Goal: Task Accomplishment & Management: Manage account settings

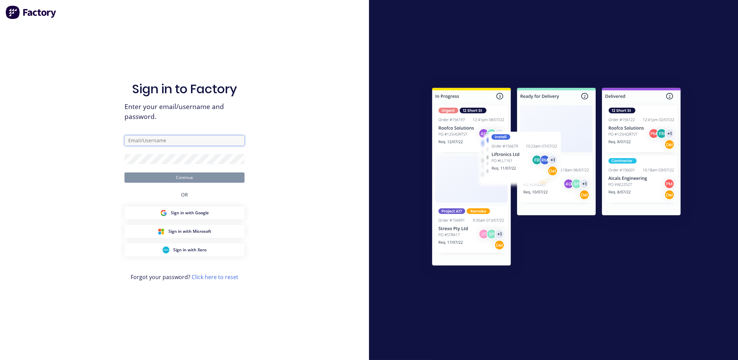
type input "[PERSON_NAME][EMAIL_ADDRESS][PERSON_NAME][DOMAIN_NAME]"
click at [185, 292] on div at bounding box center [185, 292] width 0 height 0
click at [184, 179] on button "Continue" at bounding box center [185, 178] width 120 height 10
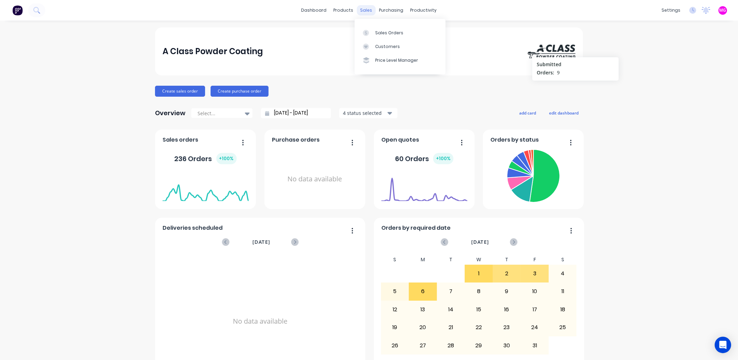
click at [364, 7] on div "sales" at bounding box center [366, 10] width 19 height 10
click at [390, 32] on div "Sales Orders" at bounding box center [389, 33] width 28 height 6
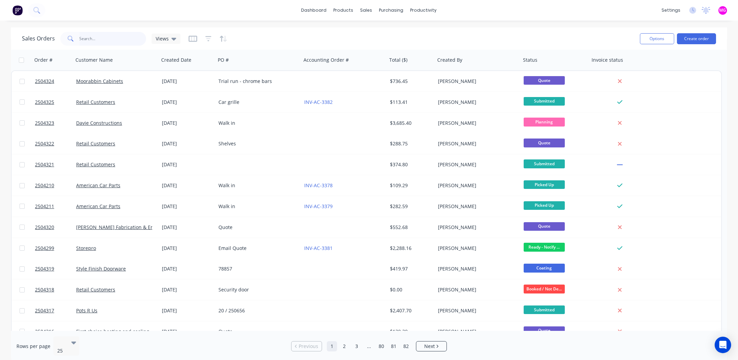
click at [95, 39] on input "text" at bounding box center [113, 39] width 67 height 14
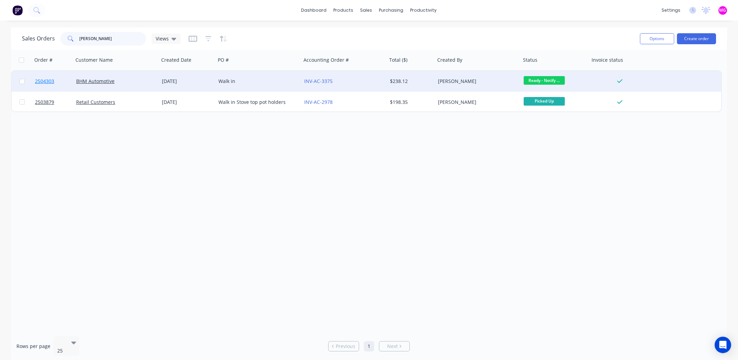
type input "[PERSON_NAME]"
click at [45, 81] on span "2504303" at bounding box center [44, 81] width 19 height 7
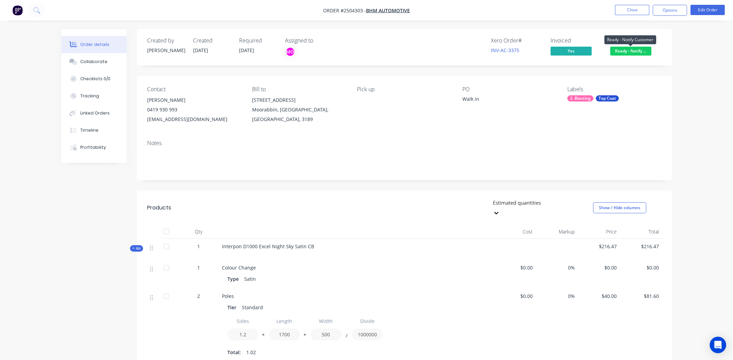
click at [628, 50] on span "Ready - Notify ..." at bounding box center [630, 51] width 41 height 9
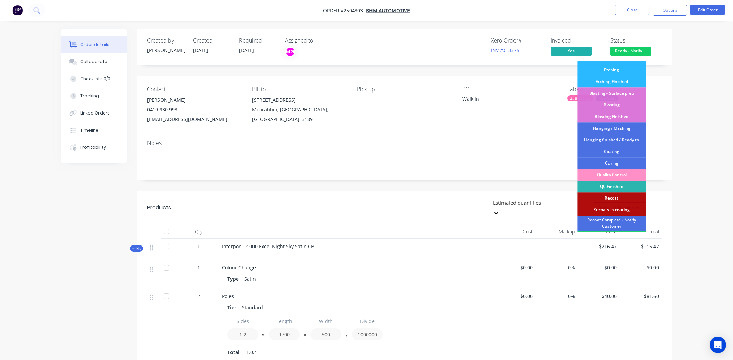
scroll to position [170, 0]
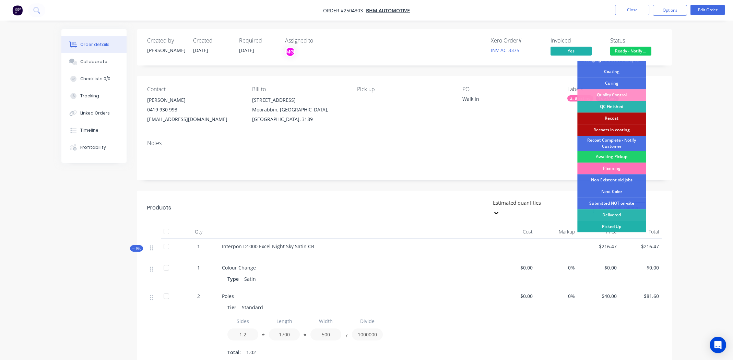
click at [612, 223] on div "Picked Up" at bounding box center [611, 227] width 69 height 12
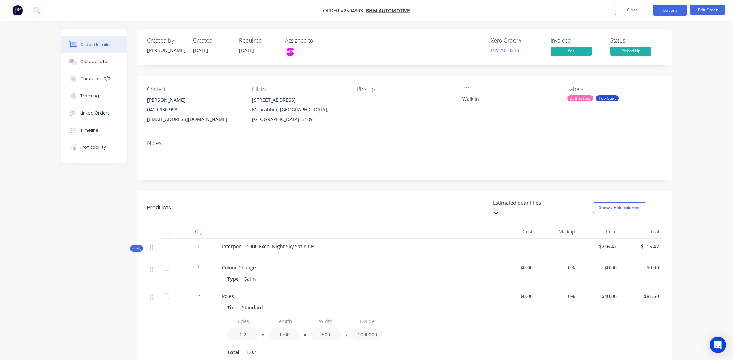
click at [670, 9] on button "Options" at bounding box center [670, 10] width 34 height 11
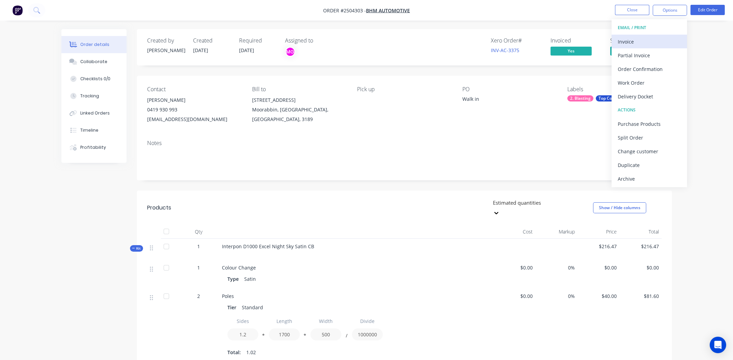
click at [646, 40] on div "Invoice" at bounding box center [649, 42] width 63 height 10
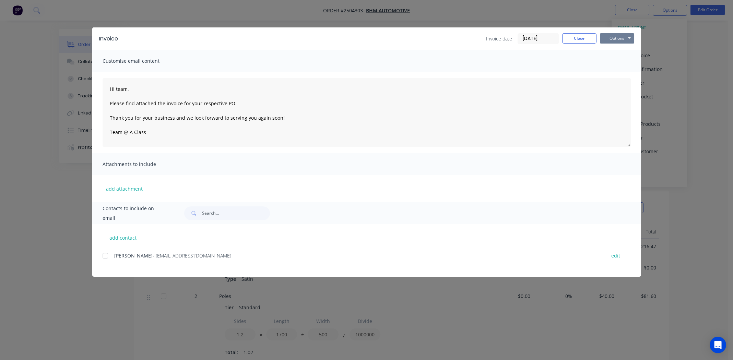
click at [614, 37] on button "Options" at bounding box center [617, 38] width 34 height 10
click at [626, 61] on button "Print" at bounding box center [622, 61] width 44 height 11
click at [575, 38] on button "Close" at bounding box center [579, 38] width 34 height 10
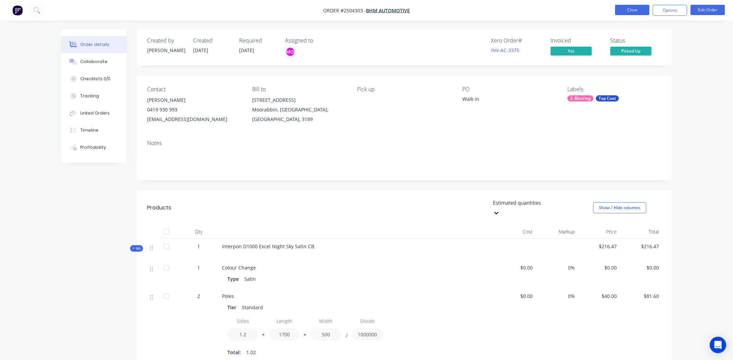
click at [642, 9] on button "Close" at bounding box center [632, 10] width 34 height 10
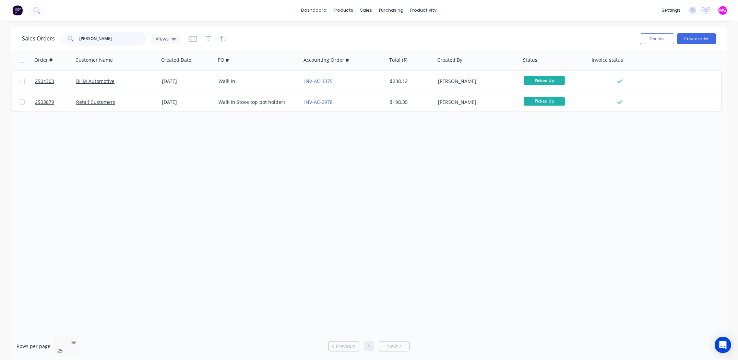
click at [115, 38] on input "[PERSON_NAME]" at bounding box center [113, 39] width 67 height 14
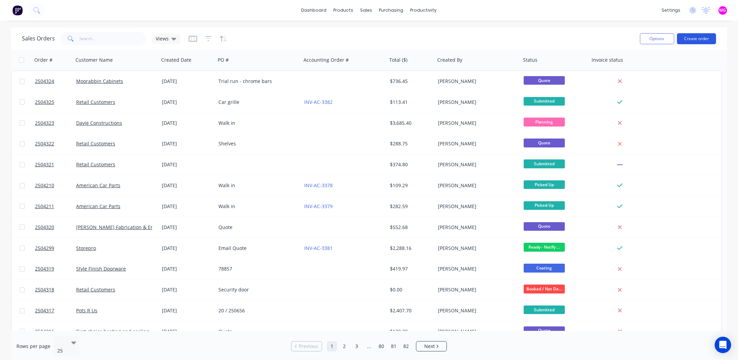
click at [704, 38] on button "Create order" at bounding box center [696, 38] width 39 height 11
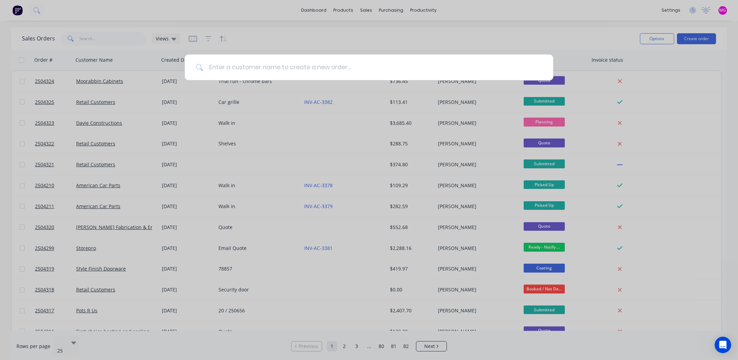
click at [236, 67] on input at bounding box center [372, 68] width 339 height 26
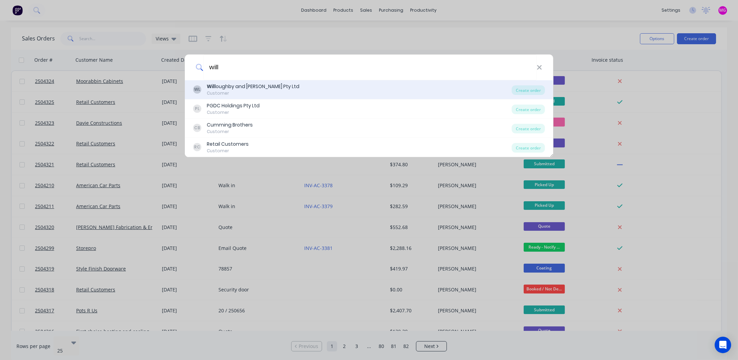
type input "will"
click at [238, 90] on div "Will oughby and [PERSON_NAME] Pty Ltd" at bounding box center [253, 86] width 93 height 7
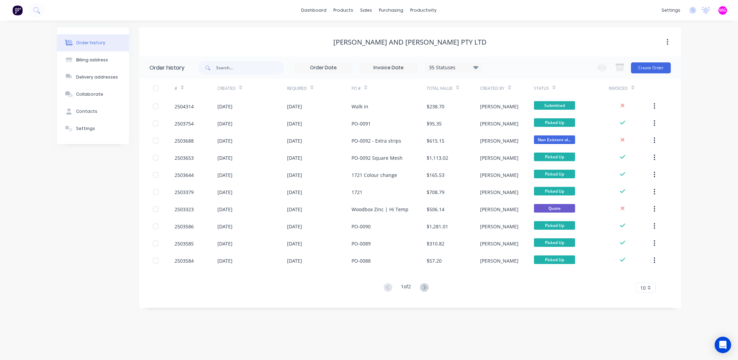
click at [71, 218] on div "Order history Billing address Delivery addresses Collaborate Contacts Settings" at bounding box center [93, 167] width 72 height 281
click at [368, 11] on div "sales" at bounding box center [366, 10] width 19 height 10
click at [390, 31] on div "Sales Orders" at bounding box center [392, 33] width 28 height 6
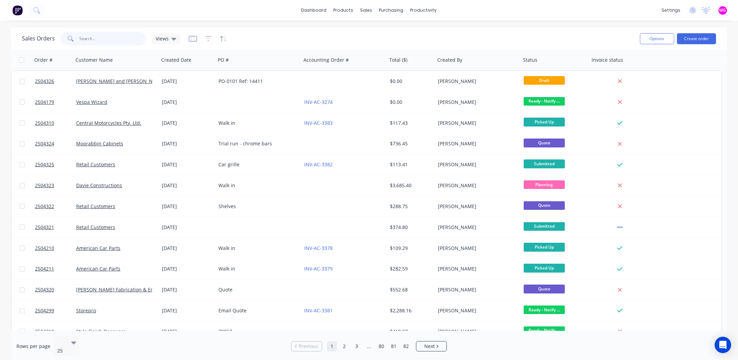
click at [119, 38] on input "text" at bounding box center [113, 39] width 67 height 14
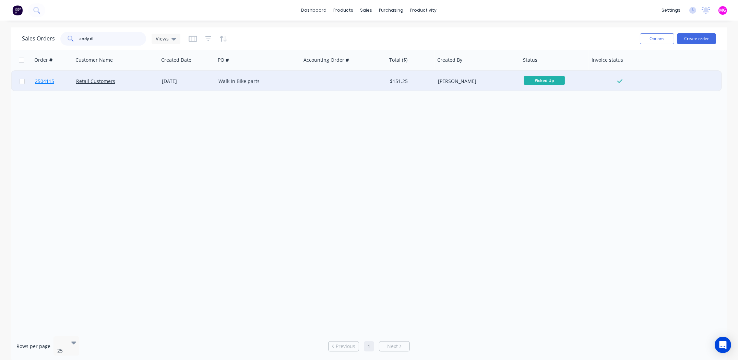
type input "andy di"
click at [44, 80] on span "2504115" at bounding box center [44, 81] width 19 height 7
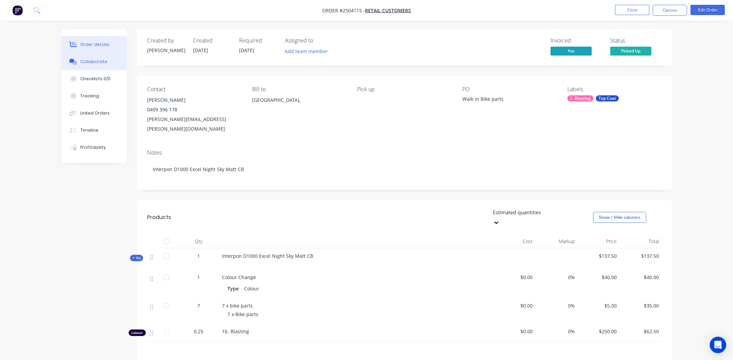
click at [87, 59] on div "Collaborate" at bounding box center [93, 62] width 27 height 6
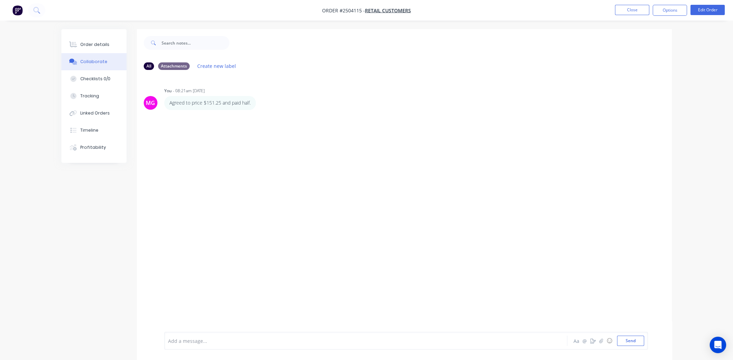
click at [233, 345] on div "Add a message..." at bounding box center [346, 341] width 357 height 10
click at [234, 342] on span "Customer has brought in a recoat after the upholsterer has scratched it" at bounding box center [250, 341] width 165 height 7
click at [340, 340] on div "Customer has brought in a re-coat after the upholsterer has scratched it" at bounding box center [346, 341] width 357 height 7
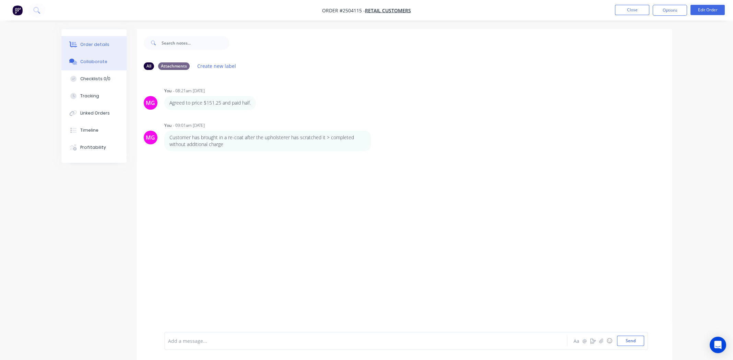
click at [89, 42] on div "Order details" at bounding box center [94, 45] width 29 height 6
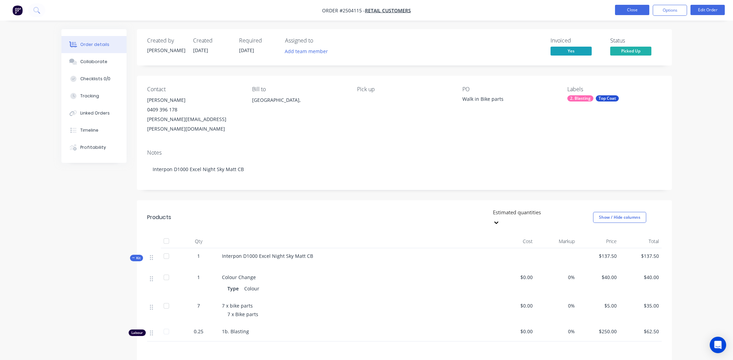
click at [634, 9] on button "Close" at bounding box center [632, 10] width 34 height 10
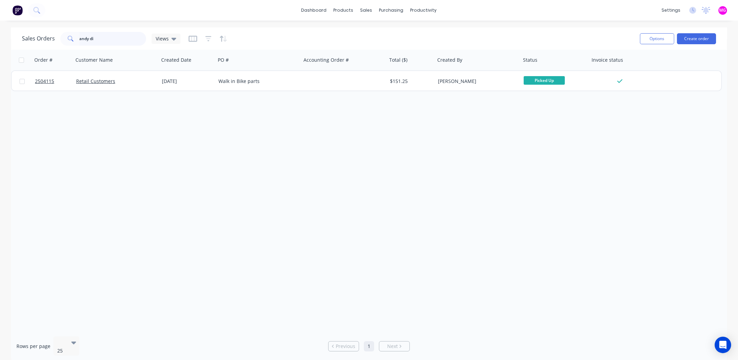
click at [106, 37] on input "andy di" at bounding box center [113, 39] width 67 height 14
click at [105, 37] on input "andy di" at bounding box center [113, 39] width 67 height 14
click at [106, 37] on input "andy di" at bounding box center [113, 39] width 67 height 14
click at [105, 37] on input "andy di" at bounding box center [113, 39] width 67 height 14
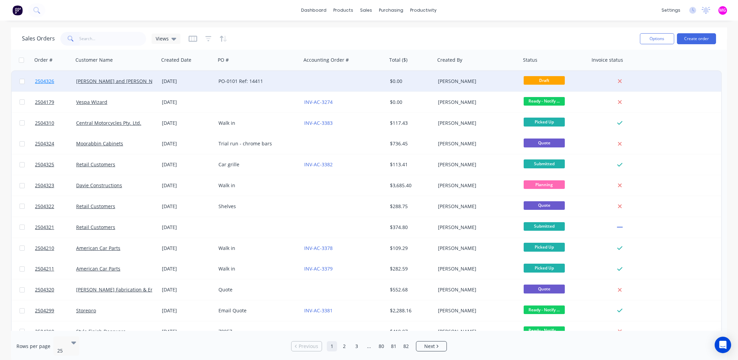
click at [43, 82] on span "2504326" at bounding box center [44, 81] width 19 height 7
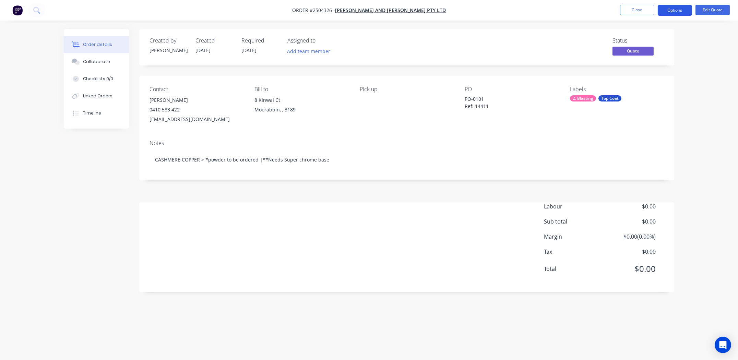
click at [673, 10] on button "Options" at bounding box center [675, 10] width 34 height 11
click at [535, 10] on nav "Order #2504326 - [PERSON_NAME] and [PERSON_NAME] Pty Ltd Close Options EMAIL / …" at bounding box center [369, 10] width 738 height 21
click at [673, 9] on button "Options" at bounding box center [675, 10] width 34 height 11
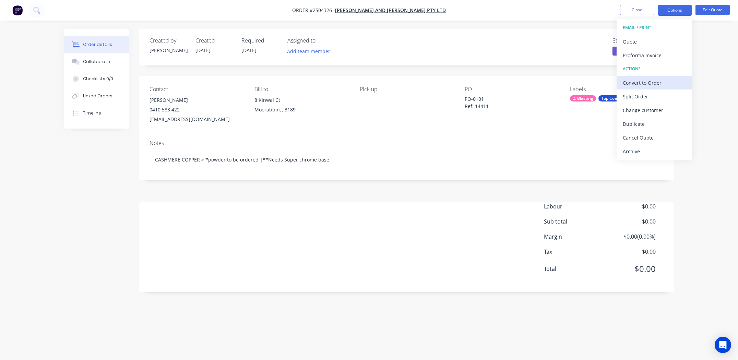
click at [636, 81] on div "Convert to Order" at bounding box center [654, 83] width 63 height 10
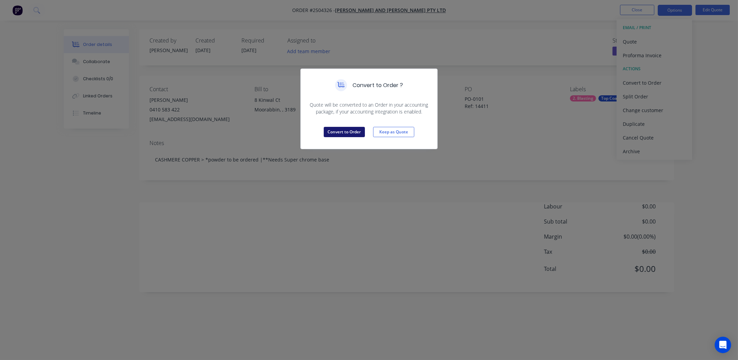
click at [343, 131] on button "Convert to Order" at bounding box center [344, 132] width 41 height 10
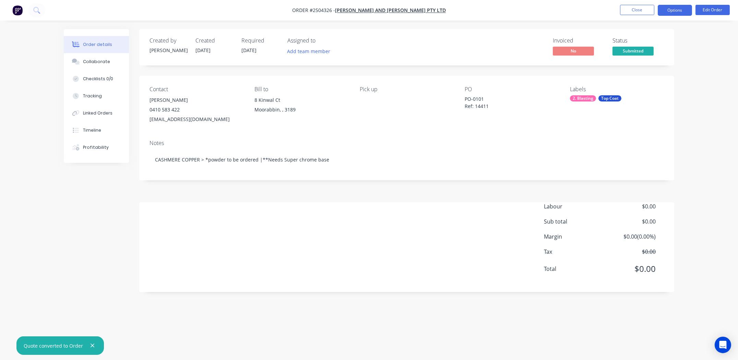
click at [668, 8] on button "Options" at bounding box center [675, 10] width 34 height 11
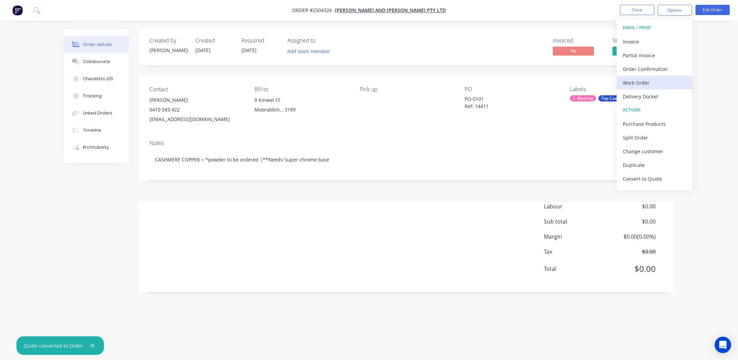
click at [630, 81] on div "Work Order" at bounding box center [654, 83] width 63 height 10
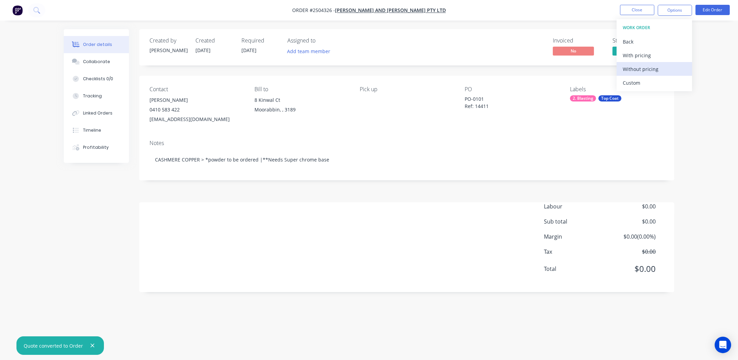
click at [632, 69] on div "Without pricing" at bounding box center [654, 69] width 63 height 10
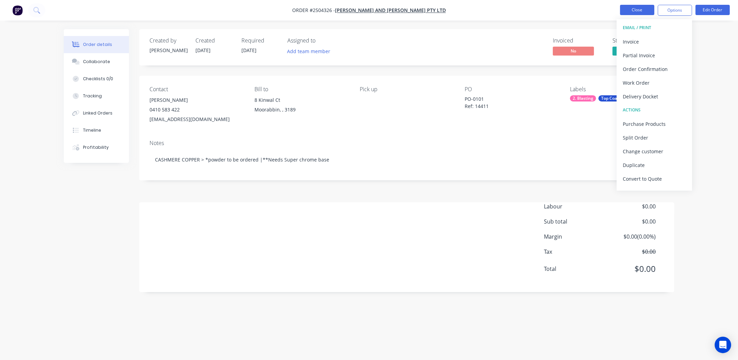
click at [634, 5] on button "Close" at bounding box center [637, 10] width 34 height 10
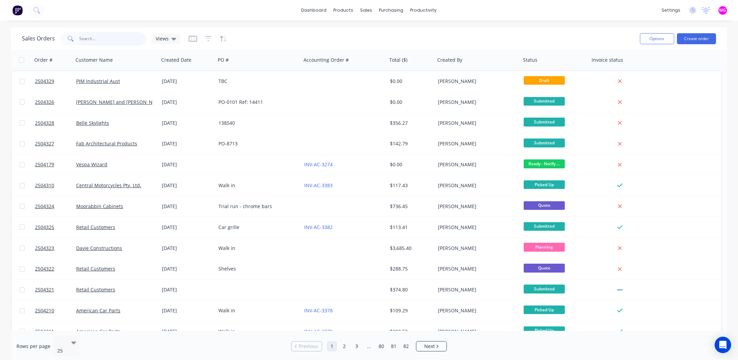
click at [118, 35] on input "text" at bounding box center [113, 39] width 67 height 14
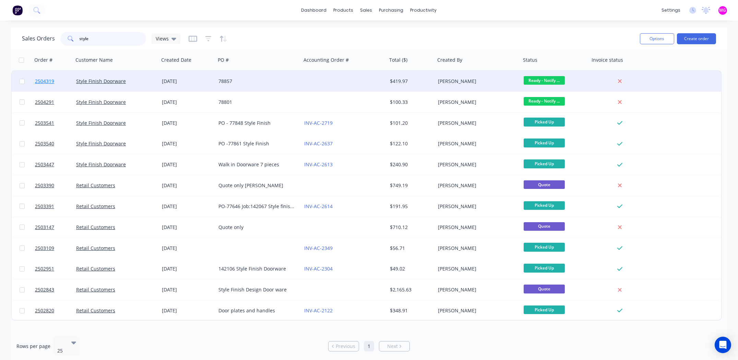
type input "style"
click at [40, 81] on span "2504319" at bounding box center [44, 81] width 19 height 7
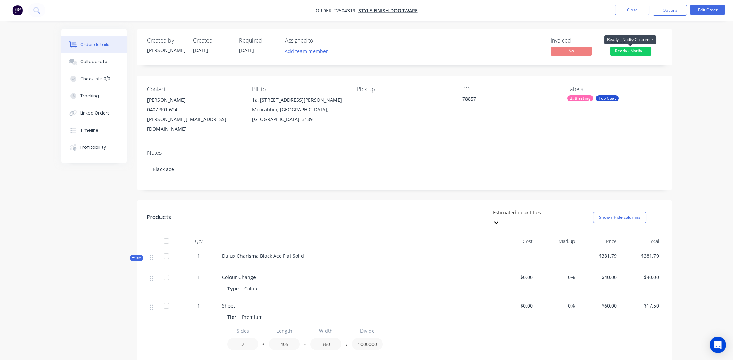
click at [633, 50] on span "Ready - Notify ..." at bounding box center [630, 51] width 41 height 9
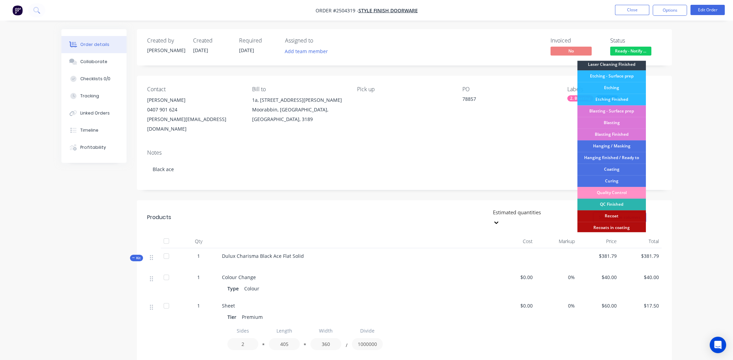
scroll to position [170, 0]
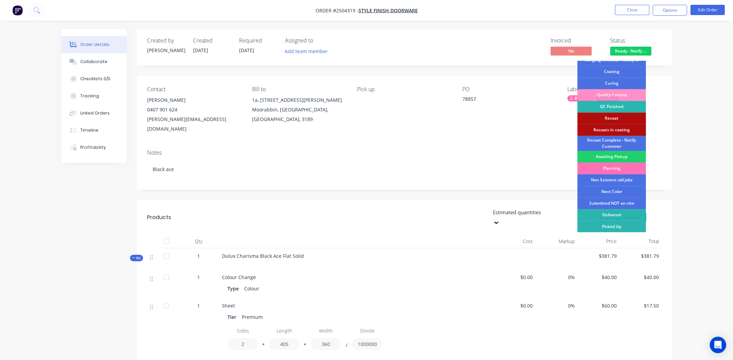
click at [618, 224] on div "Picked Up" at bounding box center [611, 227] width 69 height 12
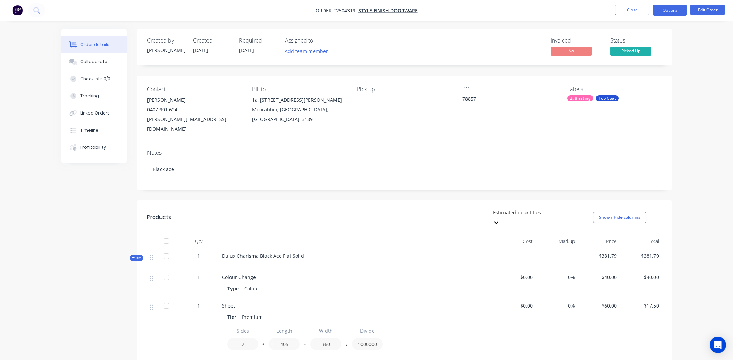
click at [664, 9] on button "Options" at bounding box center [670, 10] width 34 height 11
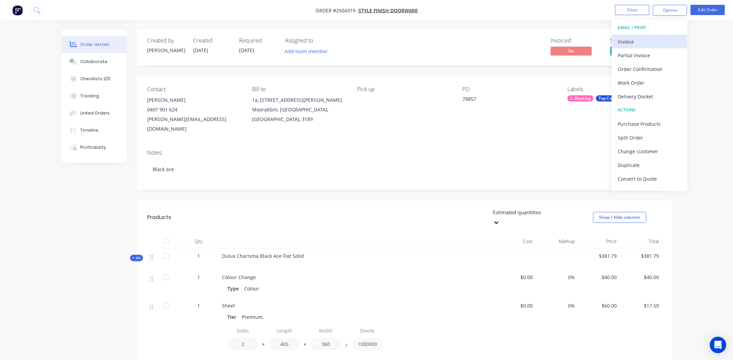
click at [629, 39] on div "Invoice" at bounding box center [649, 42] width 63 height 10
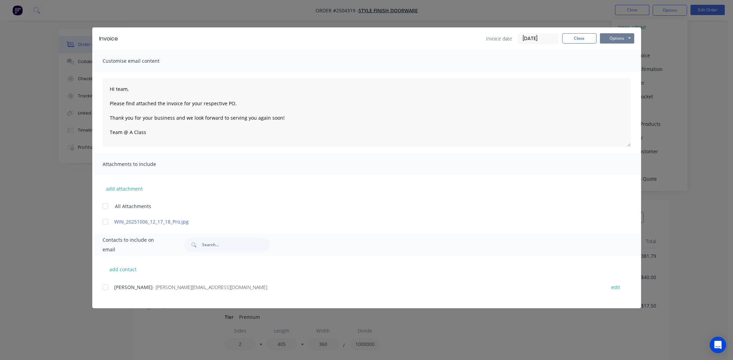
click at [614, 37] on button "Options" at bounding box center [617, 38] width 34 height 10
click at [614, 60] on button "Print" at bounding box center [622, 61] width 44 height 11
click at [577, 35] on button "Close" at bounding box center [579, 38] width 34 height 10
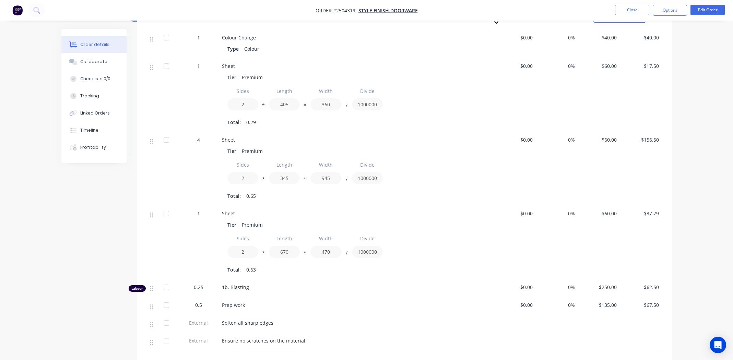
scroll to position [334, 0]
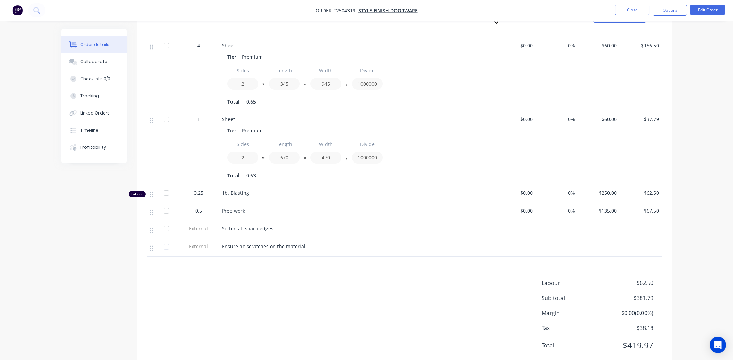
click at [323, 298] on div "Labour $62.50 Sub total $381.79 Margin $0.00 ( 0.00 %) Tax $38.18 Total $419.97" at bounding box center [404, 319] width 515 height 80
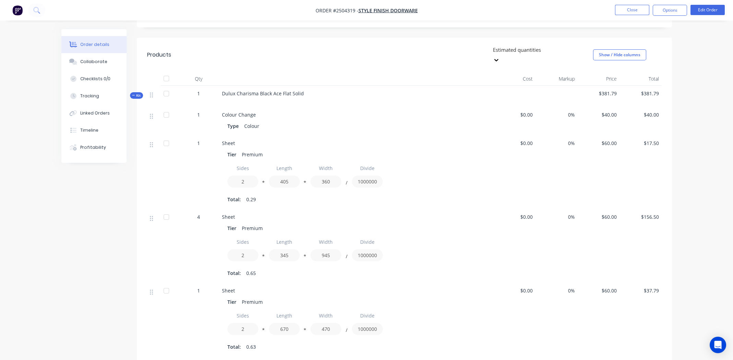
scroll to position [0, 0]
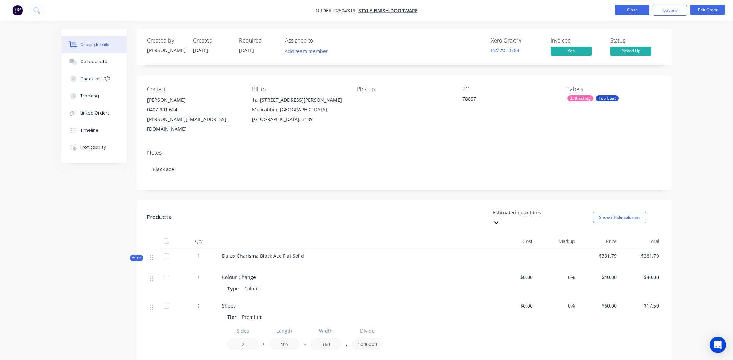
click at [637, 11] on button "Close" at bounding box center [632, 10] width 34 height 10
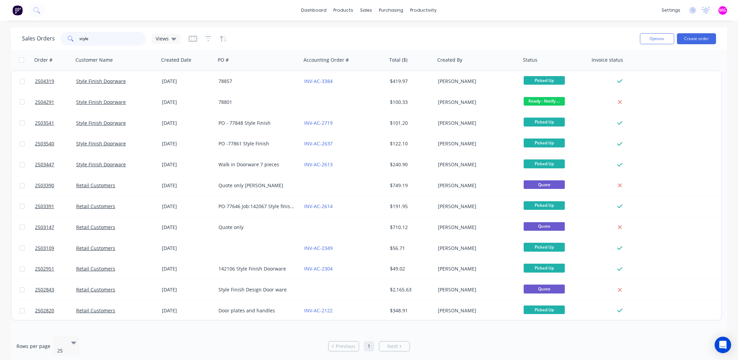
click at [113, 33] on input "style" at bounding box center [113, 39] width 67 height 14
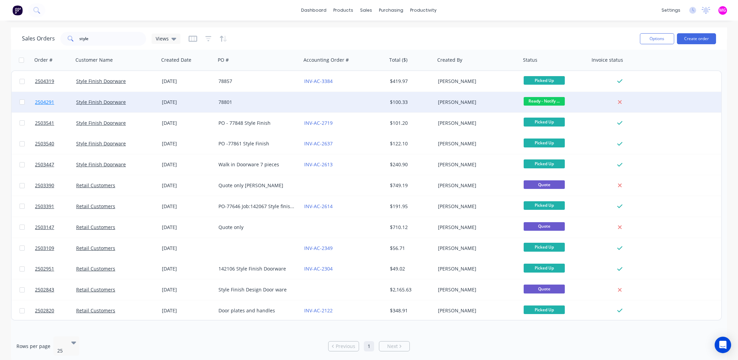
click at [45, 102] on span "2504291" at bounding box center [44, 102] width 19 height 7
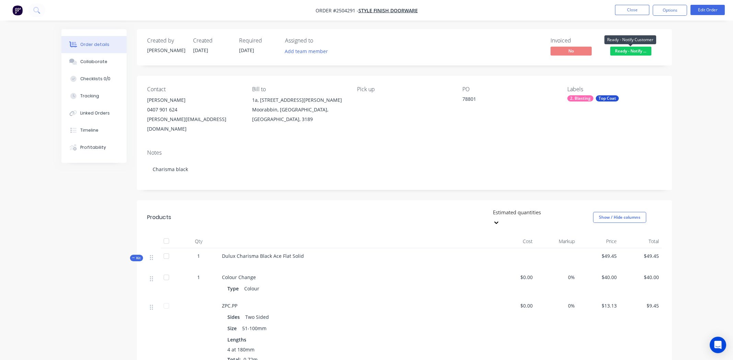
click at [632, 48] on span "Ready - Notify ..." at bounding box center [630, 51] width 41 height 9
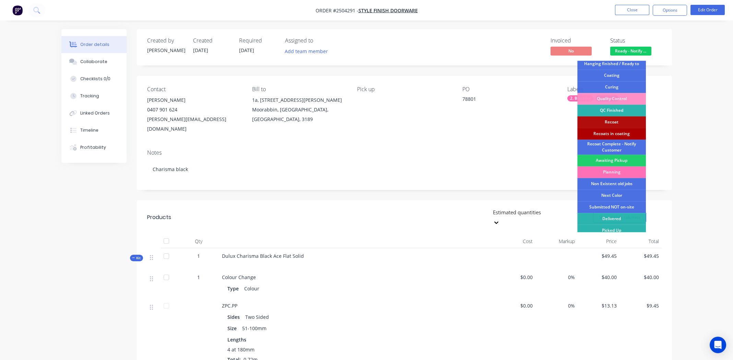
scroll to position [170, 0]
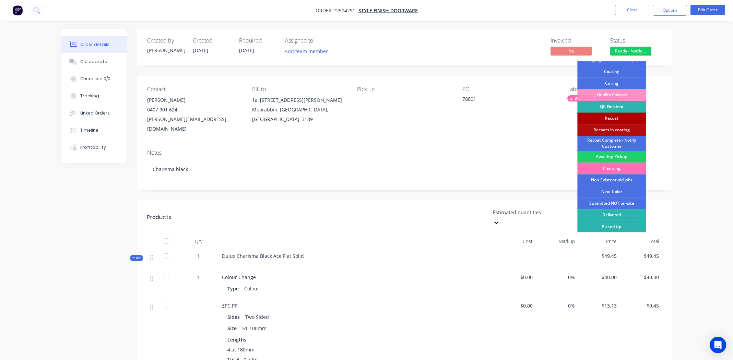
click at [609, 117] on div "Recoat" at bounding box center [611, 119] width 69 height 12
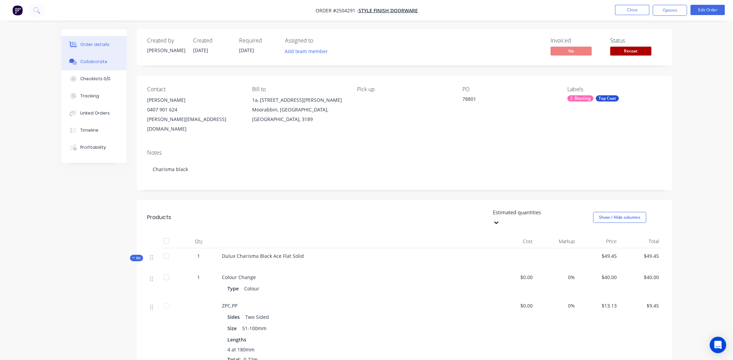
click at [86, 59] on div "Collaborate" at bounding box center [93, 62] width 27 height 6
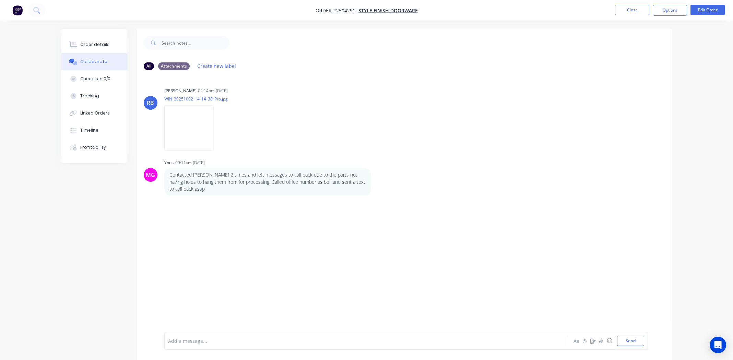
click at [205, 339] on div at bounding box center [346, 341] width 357 height 7
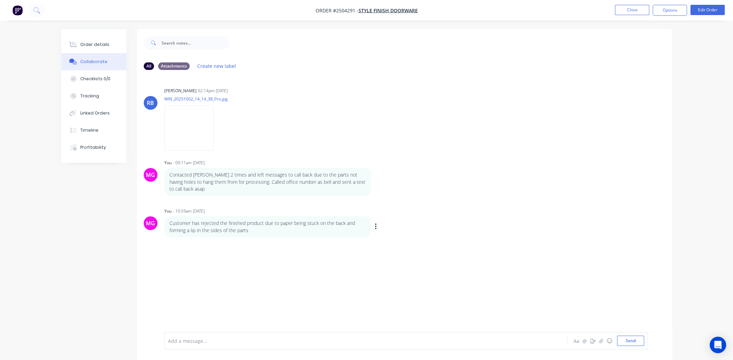
click at [377, 227] on div "Labels Edit Delete" at bounding box center [377, 227] width 4 height 10
click at [375, 225] on button "button" at bounding box center [376, 227] width 3 height 10
click at [388, 236] on button "Edit" at bounding box center [400, 239] width 43 height 11
click at [193, 277] on div "RB [PERSON_NAME] 02:14pm [DATE] WIN_20251002_14_14_38_Pro.jpg Labels Download M…" at bounding box center [404, 203] width 535 height 257
click at [602, 342] on icon "button" at bounding box center [601, 341] width 4 height 5
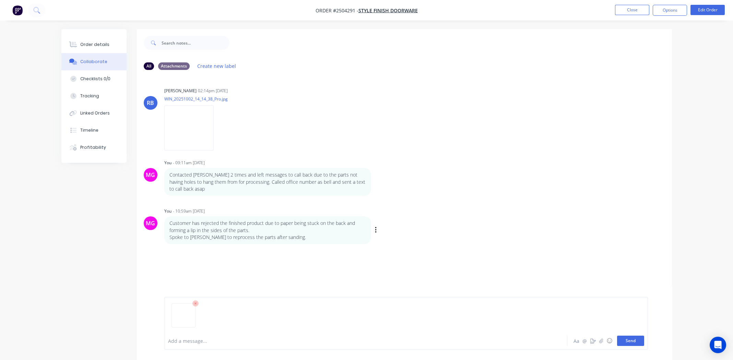
click at [635, 341] on button "Send" at bounding box center [630, 341] width 27 height 10
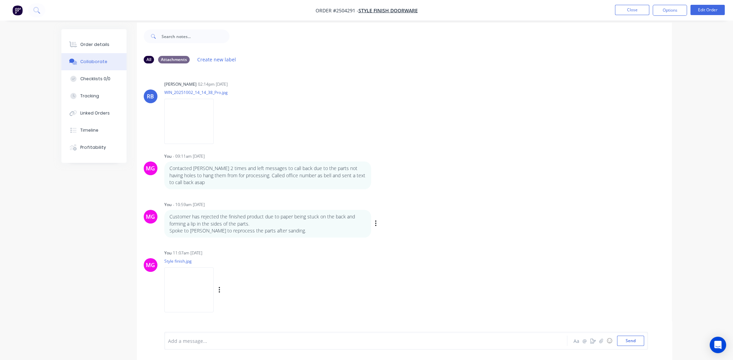
scroll to position [10, 0]
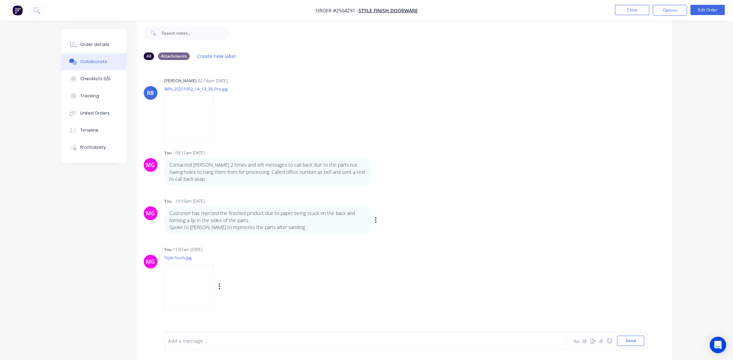
click at [179, 275] on img at bounding box center [188, 286] width 49 height 45
click at [83, 44] on div "Order details" at bounding box center [94, 45] width 29 height 6
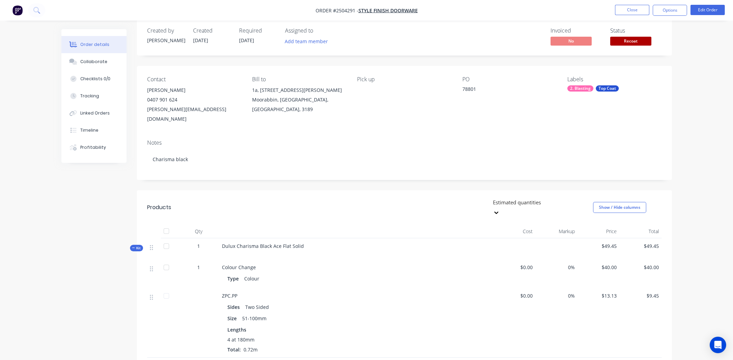
click at [464, 121] on div "Contact [PERSON_NAME] [PHONE_NUMBER] [PERSON_NAME][EMAIL_ADDRESS][DOMAIN_NAME] …" at bounding box center [404, 100] width 535 height 68
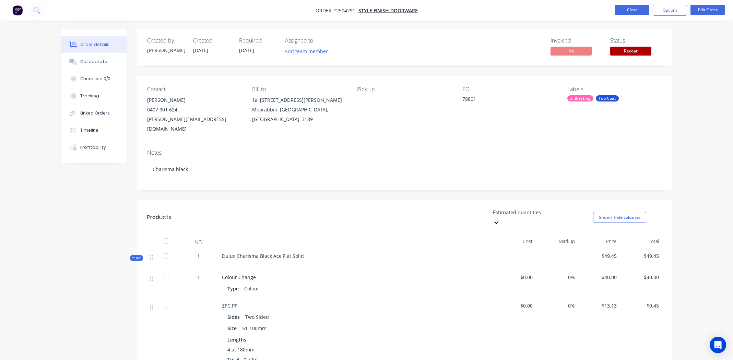
click at [632, 12] on button "Close" at bounding box center [632, 10] width 34 height 10
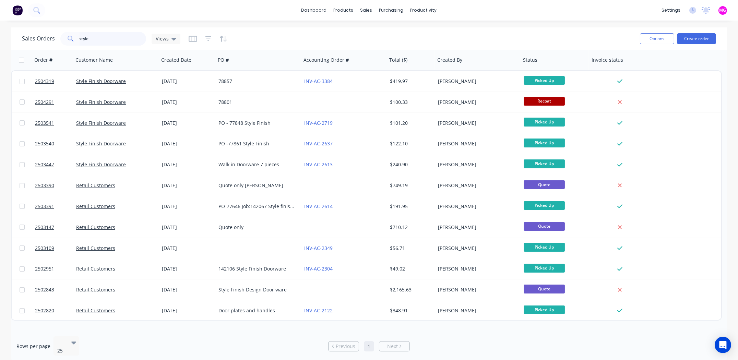
click at [113, 37] on input "style" at bounding box center [113, 39] width 67 height 14
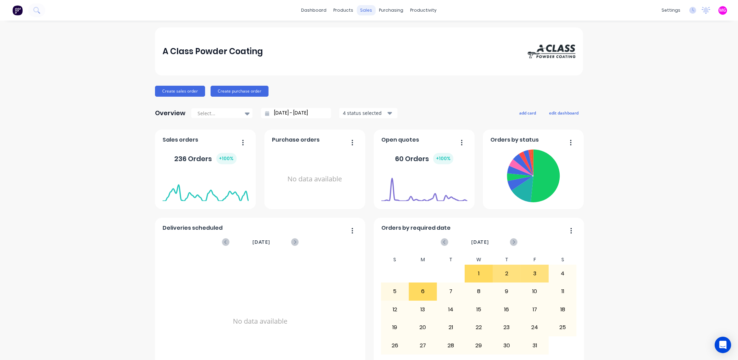
click at [361, 10] on div "sales" at bounding box center [366, 10] width 19 height 10
click at [385, 28] on link "Sales Orders" at bounding box center [400, 33] width 91 height 14
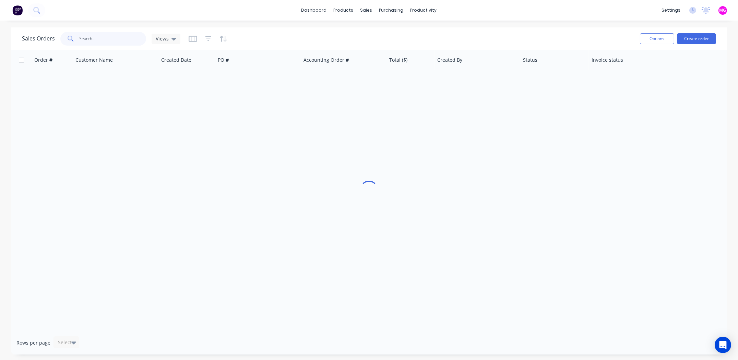
click at [101, 36] on input "text" at bounding box center [113, 39] width 67 height 14
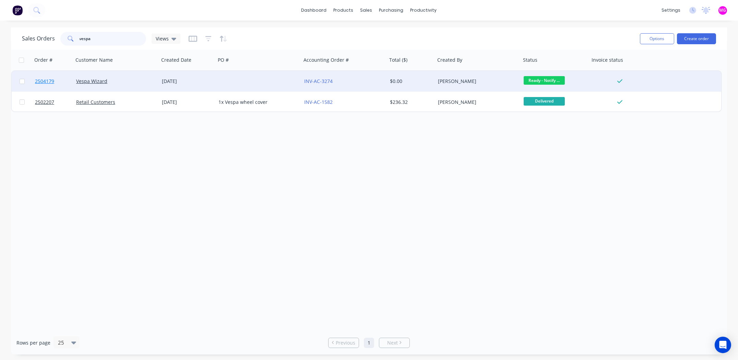
type input "vespa"
click at [42, 81] on span "2504179" at bounding box center [44, 81] width 19 height 7
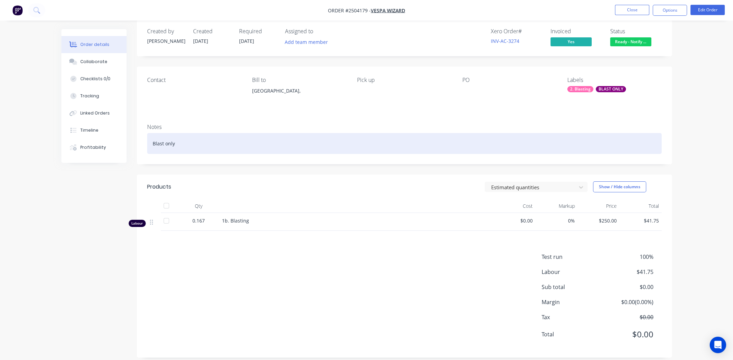
scroll to position [18, 0]
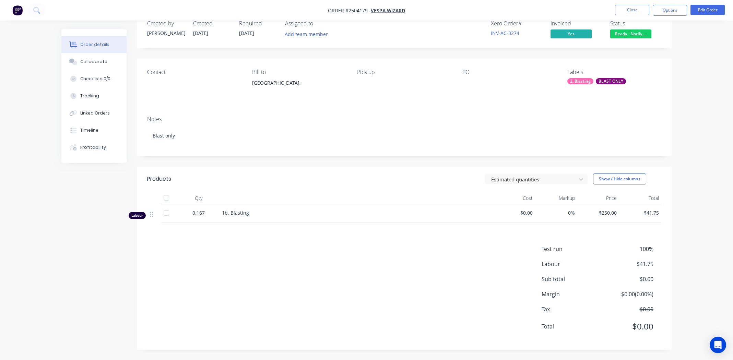
click at [417, 97] on div "Pick up" at bounding box center [404, 84] width 94 height 31
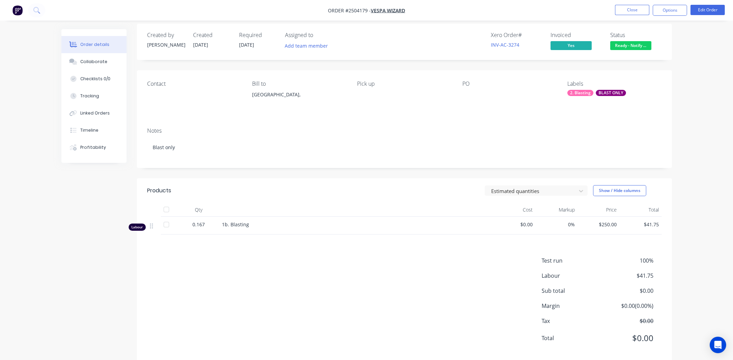
scroll to position [0, 0]
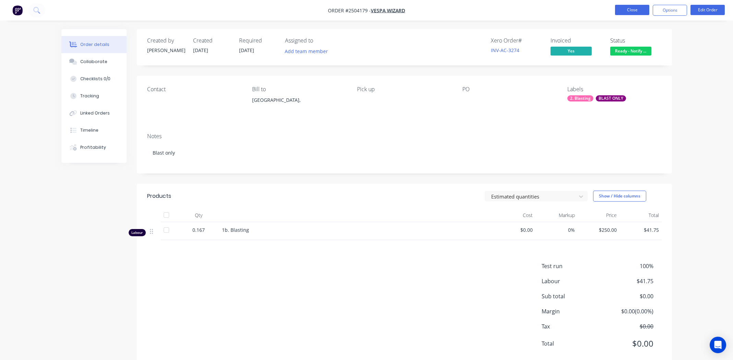
click at [628, 10] on button "Close" at bounding box center [632, 10] width 34 height 10
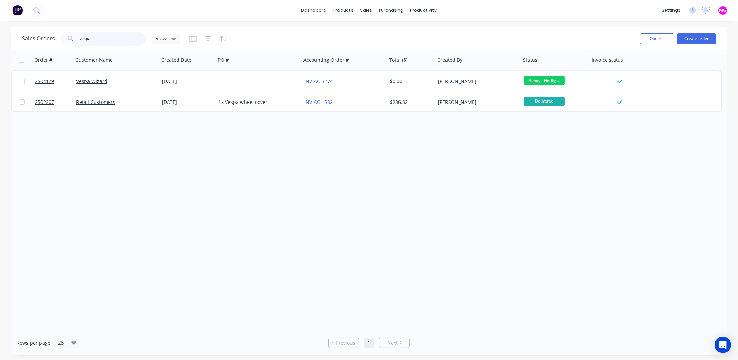
click at [101, 42] on input "vespa" at bounding box center [113, 39] width 67 height 14
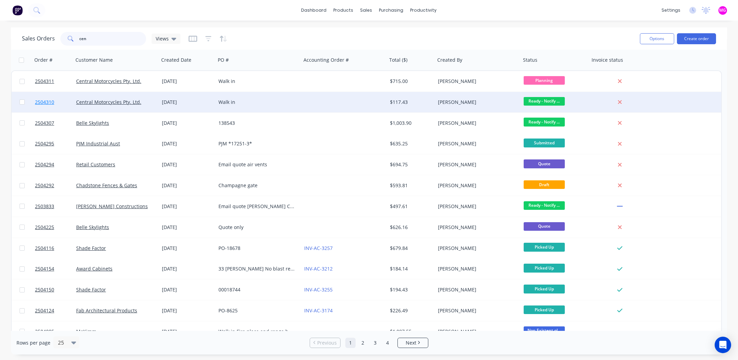
type input "cen"
click at [40, 102] on span "2504310" at bounding box center [44, 102] width 19 height 7
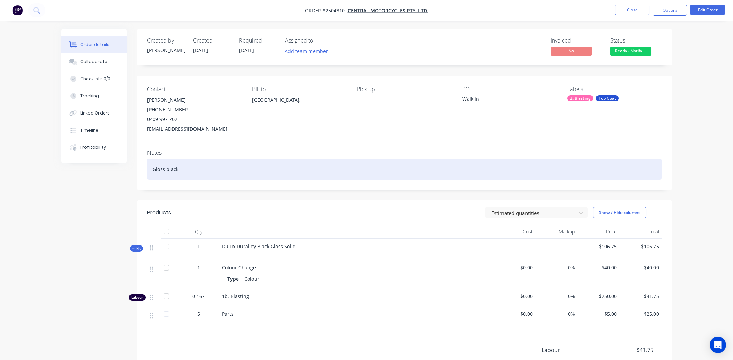
drag, startPoint x: 167, startPoint y: 170, endPoint x: 153, endPoint y: 170, distance: 13.4
click at [153, 170] on div "Gloss black" at bounding box center [404, 169] width 515 height 21
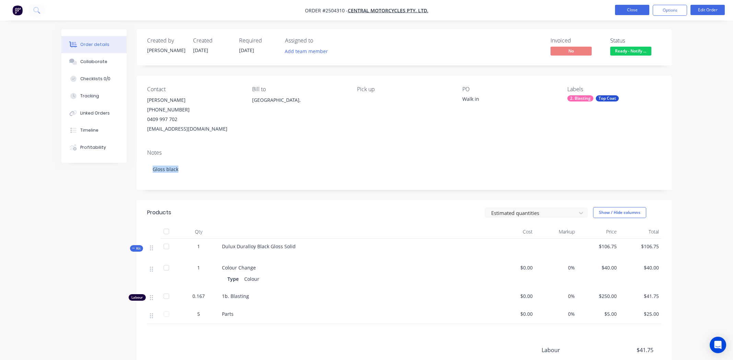
click at [628, 11] on button "Close" at bounding box center [632, 10] width 34 height 10
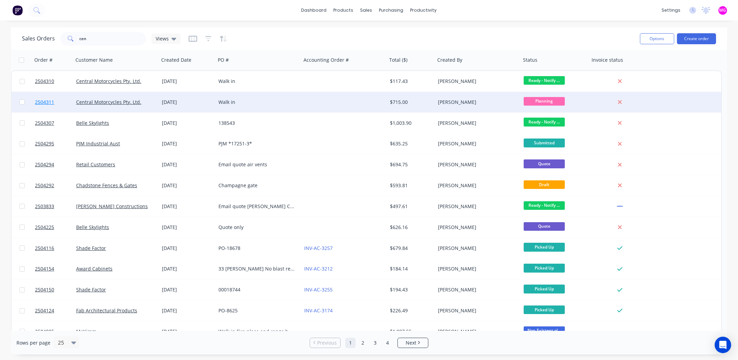
click at [44, 103] on span "2504311" at bounding box center [44, 102] width 19 height 7
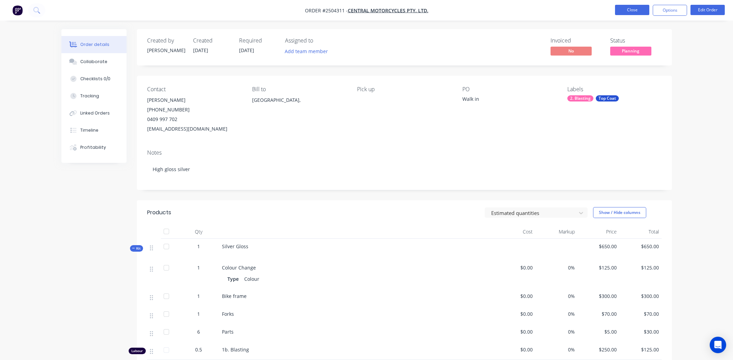
click at [632, 7] on button "Close" at bounding box center [632, 10] width 34 height 10
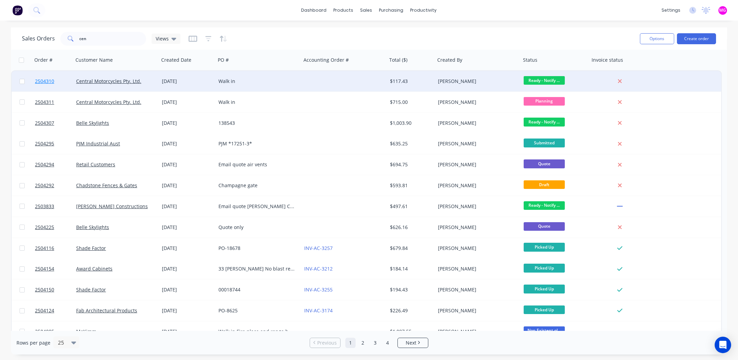
click at [43, 81] on span "2504310" at bounding box center [44, 81] width 19 height 7
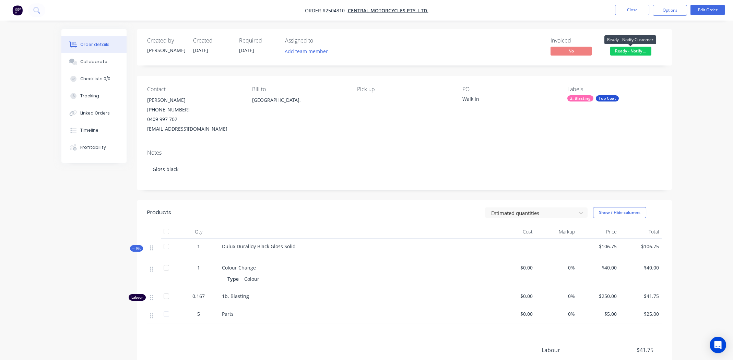
click at [639, 50] on span "Ready - Notify ..." at bounding box center [630, 51] width 41 height 9
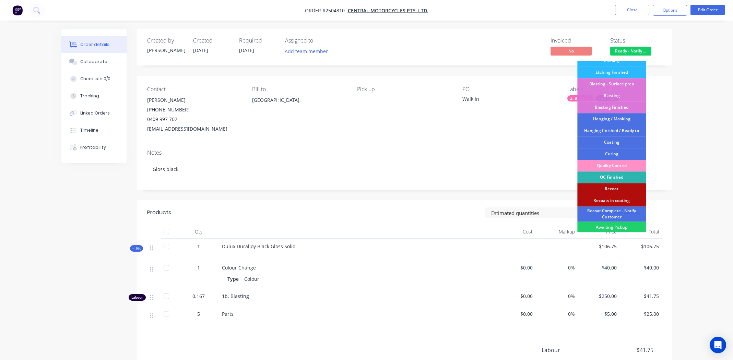
scroll to position [170, 0]
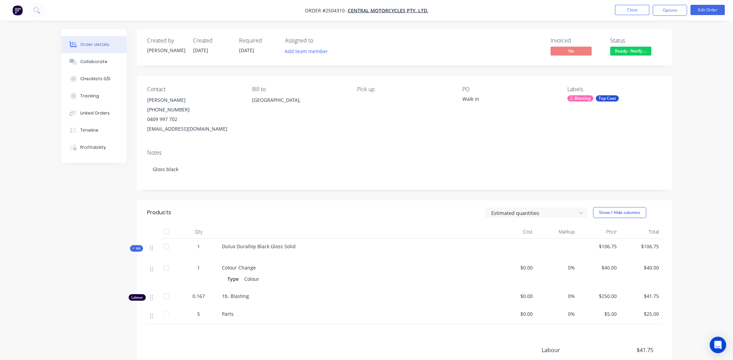
click at [706, 46] on div "Order details Collaborate Checklists 0/0 Tracking Linked Orders Timeline Profit…" at bounding box center [366, 223] width 733 height 446
click at [632, 50] on span "Ready - Notify ..." at bounding box center [630, 51] width 41 height 9
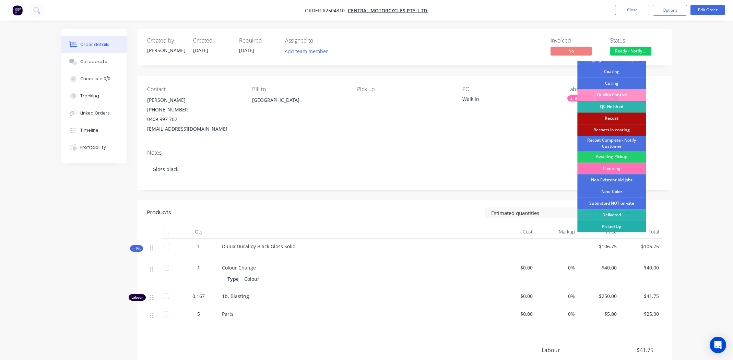
click at [614, 226] on div "Picked Up" at bounding box center [611, 227] width 69 height 12
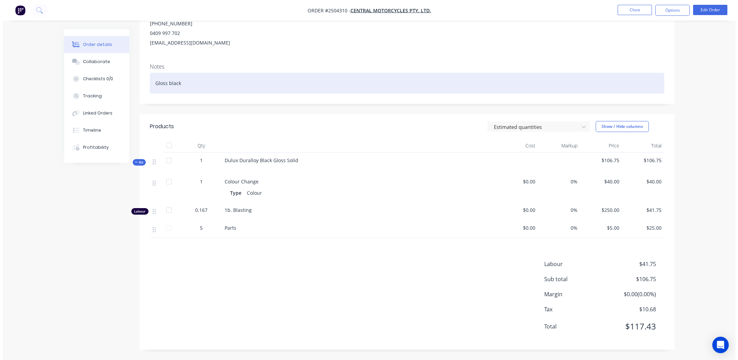
scroll to position [0, 0]
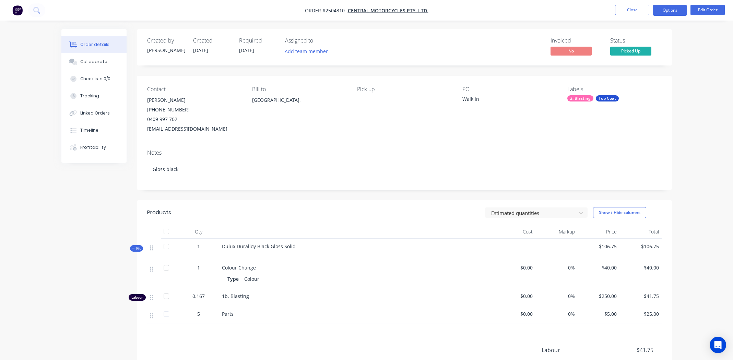
click at [676, 7] on button "Options" at bounding box center [670, 10] width 34 height 11
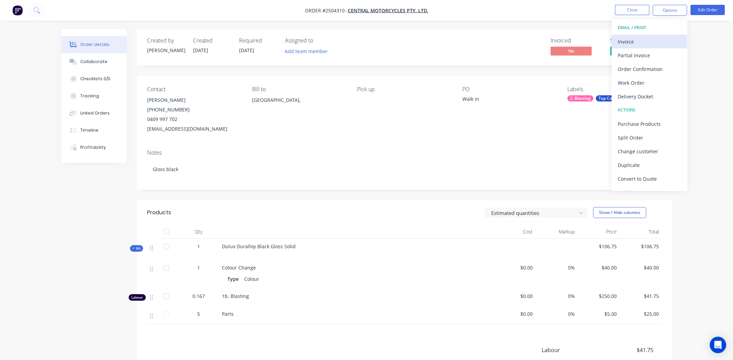
click at [638, 40] on div "Invoice" at bounding box center [649, 42] width 63 height 10
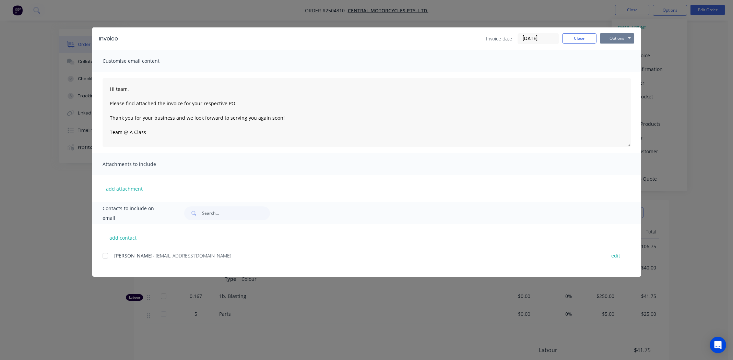
click at [613, 36] on button "Options" at bounding box center [617, 38] width 34 height 10
click at [616, 59] on button "Print" at bounding box center [622, 61] width 44 height 11
click at [578, 36] on button "Close" at bounding box center [579, 38] width 34 height 10
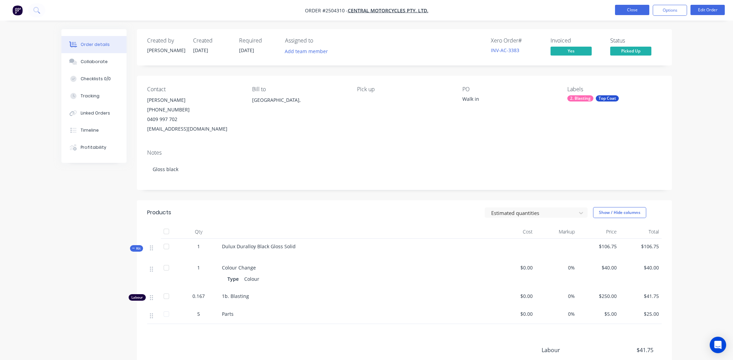
click at [623, 13] on button "Close" at bounding box center [632, 10] width 34 height 10
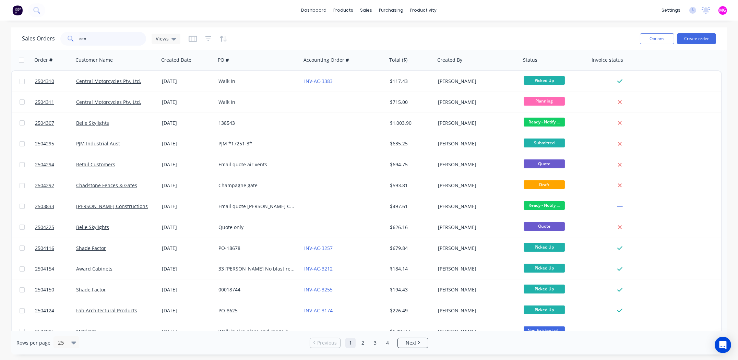
click at [104, 41] on input "cen" at bounding box center [113, 39] width 67 height 14
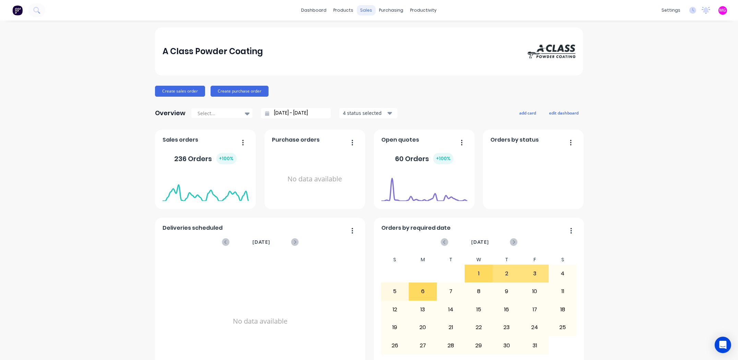
click at [359, 10] on div "sales" at bounding box center [366, 10] width 19 height 10
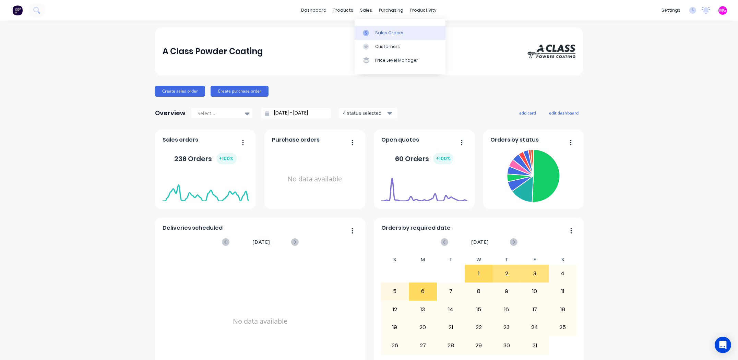
drag, startPoint x: 381, startPoint y: 29, endPoint x: 379, endPoint y: 36, distance: 6.9
click at [381, 29] on link "Sales Orders" at bounding box center [400, 33] width 91 height 14
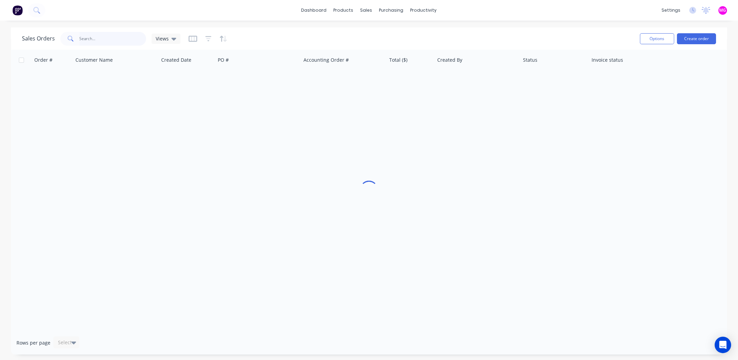
click at [104, 35] on input "text" at bounding box center [113, 39] width 67 height 14
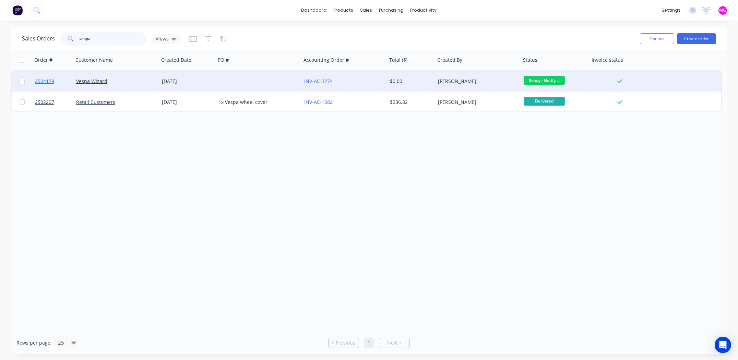
type input "vespa"
click at [43, 83] on span "2504179" at bounding box center [44, 81] width 19 height 7
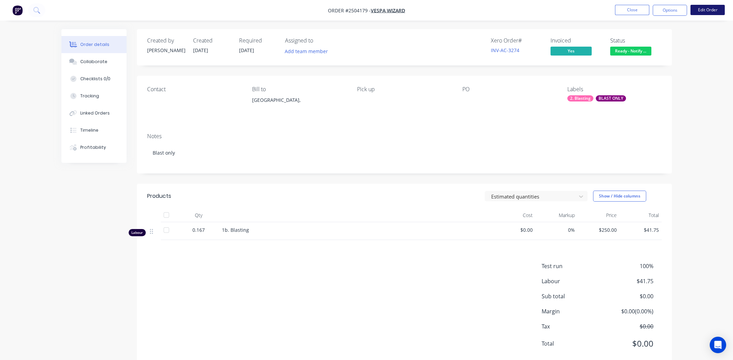
click at [704, 9] on button "Edit Order" at bounding box center [708, 10] width 34 height 10
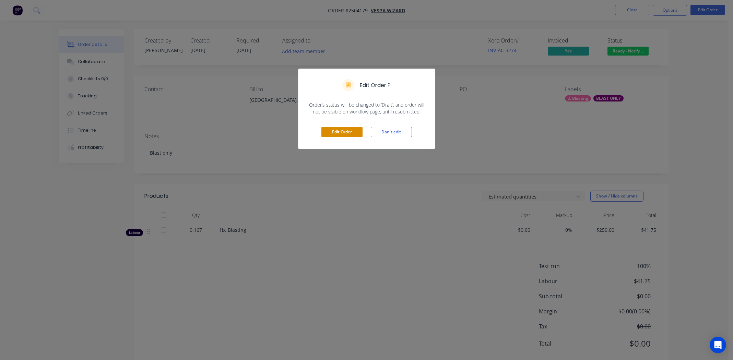
click at [343, 130] on button "Edit Order" at bounding box center [341, 132] width 41 height 10
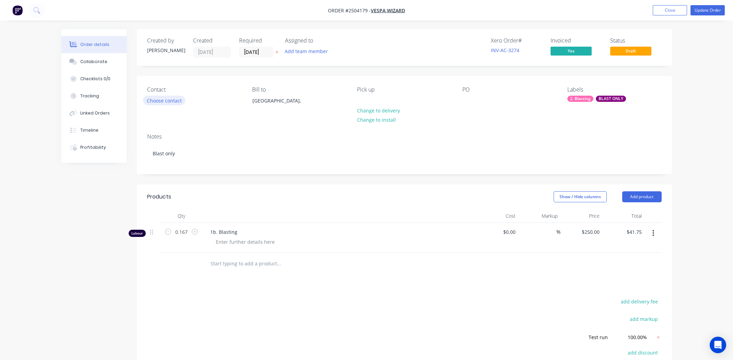
click at [169, 101] on button "Choose contact" at bounding box center [164, 100] width 42 height 9
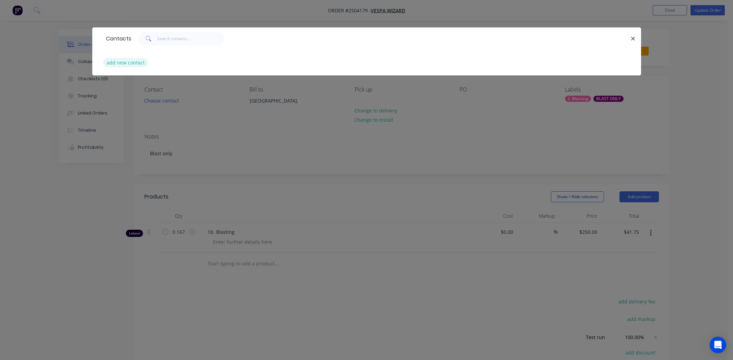
click at [121, 64] on button "add new contact" at bounding box center [125, 62] width 45 height 9
select select "AU"
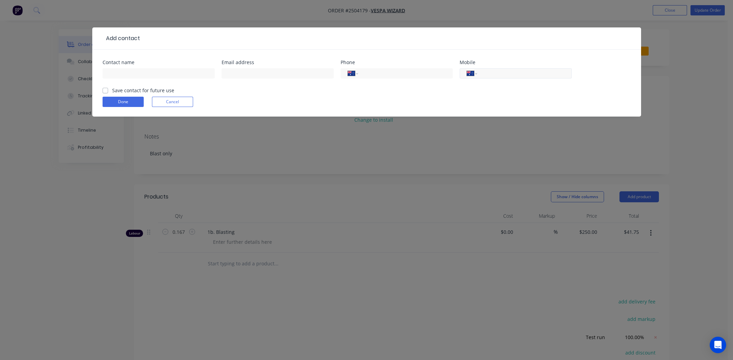
paste input "0419 365 507"
type input "0419 365 507"
paste input "thevespawizard@optusnet.com.au"
type input "thevespawizard@optusnet.com.au"
click at [136, 76] on input "text" at bounding box center [159, 73] width 112 height 10
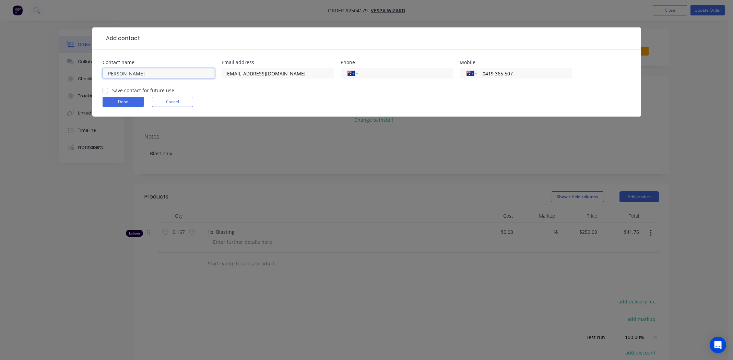
type input "Roberto"
click at [112, 90] on label "Save contact for future use" at bounding box center [143, 90] width 62 height 7
click at [105, 90] on input "Save contact for future use" at bounding box center [105, 90] width 5 height 7
checkbox input "true"
click at [111, 95] on form "Contact name Roberto Email address thevespawizard@optusnet.com.au Phone Interna…" at bounding box center [367, 88] width 528 height 57
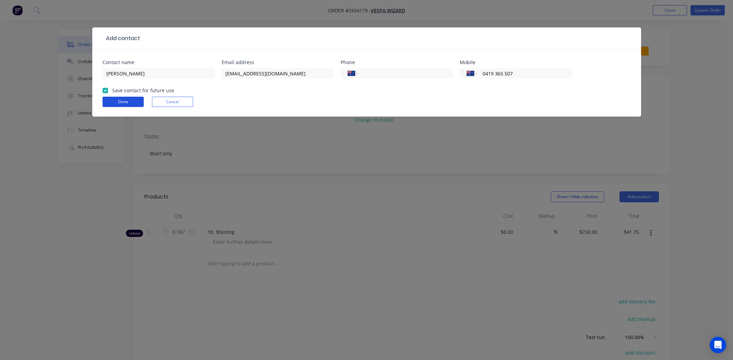
drag, startPoint x: 117, startPoint y: 99, endPoint x: 128, endPoint y: 101, distance: 11.8
click at [117, 99] on button "Done" at bounding box center [123, 102] width 41 height 10
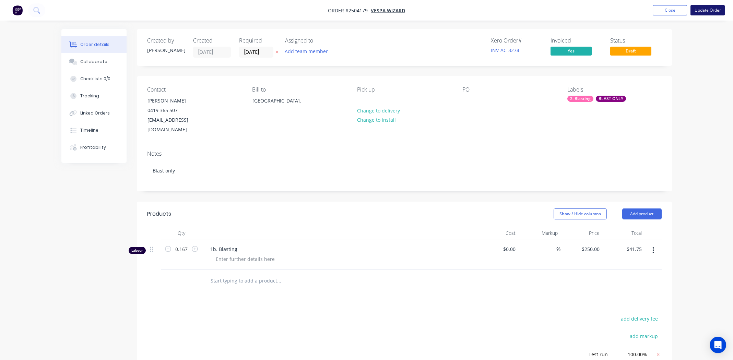
click at [707, 9] on button "Update Order" at bounding box center [708, 10] width 34 height 10
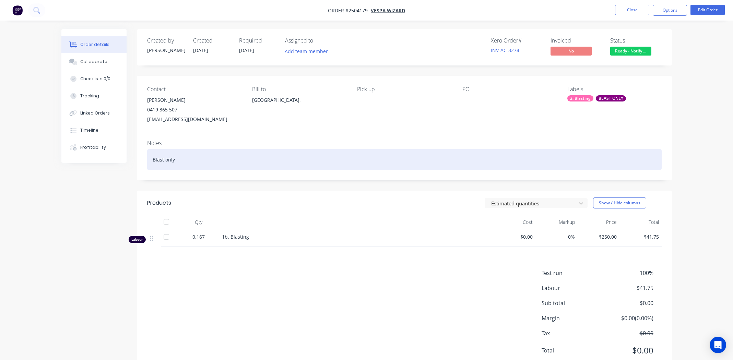
click at [250, 157] on div "Blast only" at bounding box center [404, 159] width 515 height 21
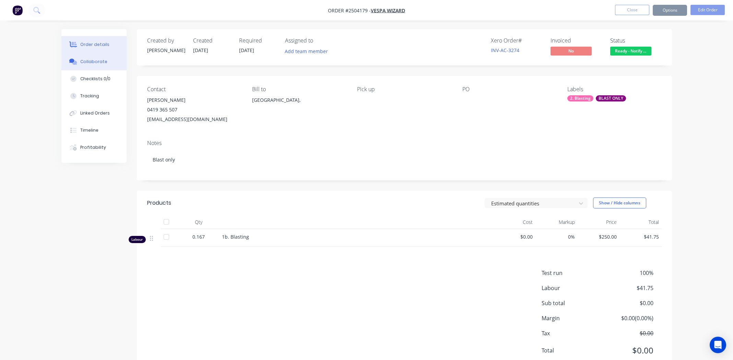
click at [95, 58] on button "Collaborate" at bounding box center [93, 61] width 65 height 17
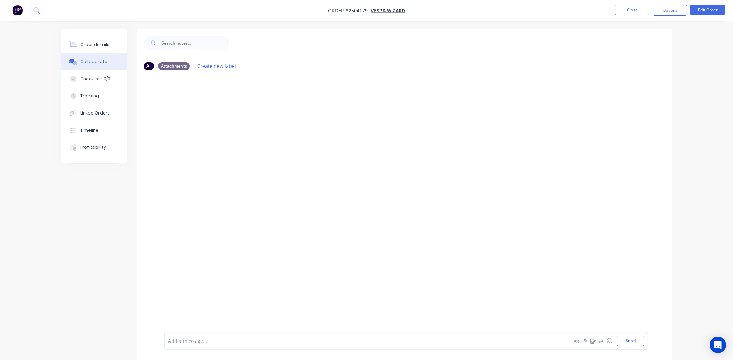
click at [206, 340] on div at bounding box center [346, 341] width 357 height 7
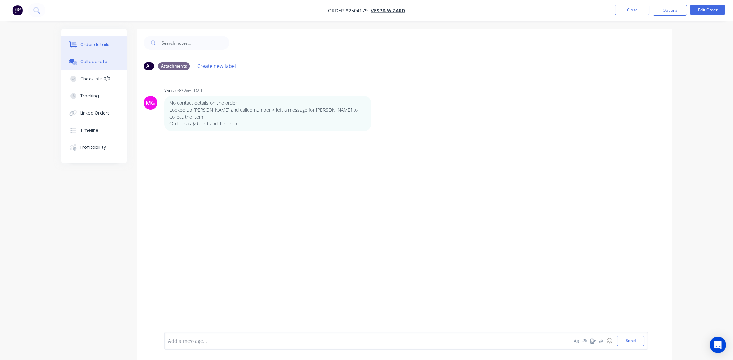
click at [93, 44] on div "Order details" at bounding box center [94, 45] width 29 height 6
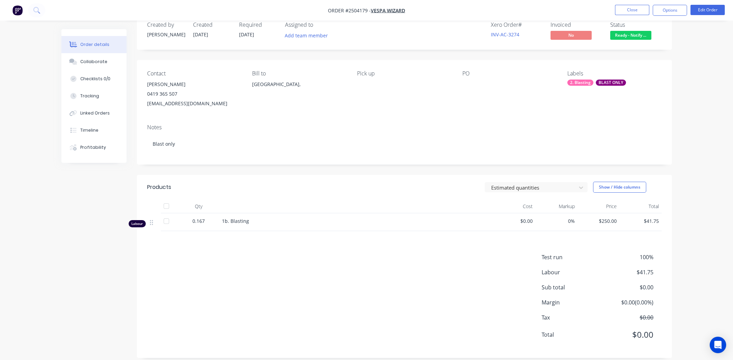
scroll to position [25, 0]
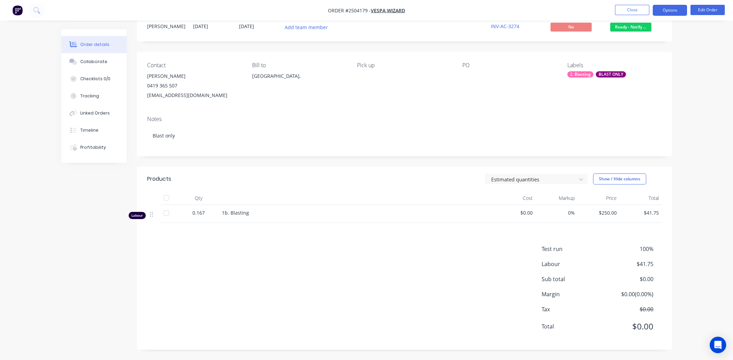
click at [670, 11] on button "Options" at bounding box center [670, 10] width 34 height 11
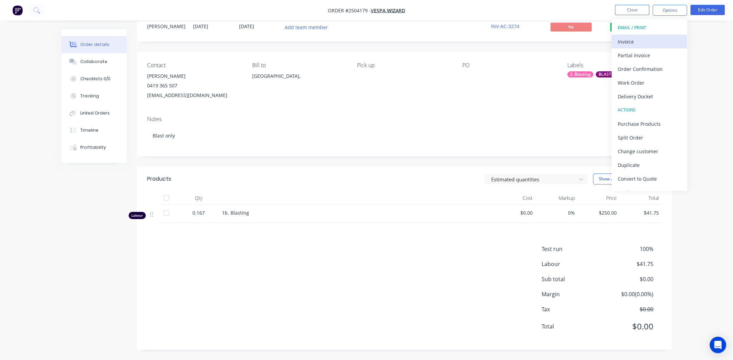
click at [636, 40] on div "Invoice" at bounding box center [649, 42] width 63 height 10
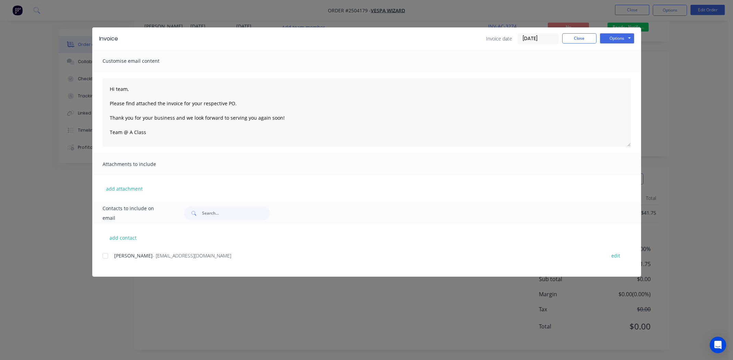
click at [106, 256] on div at bounding box center [105, 256] width 14 height 14
click at [622, 37] on button "Options" at bounding box center [617, 38] width 34 height 10
click at [625, 70] on button "Email" at bounding box center [622, 73] width 44 height 11
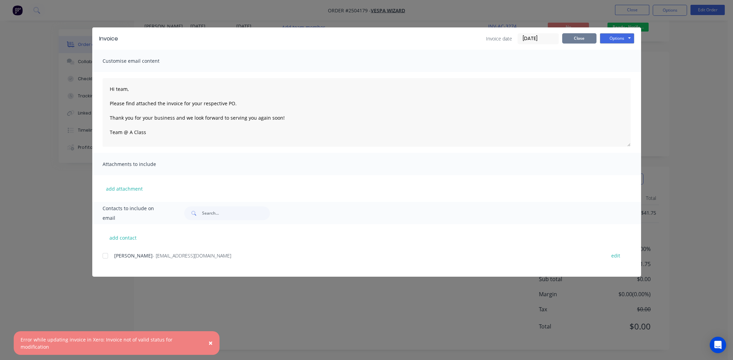
click at [585, 39] on button "Close" at bounding box center [579, 38] width 34 height 10
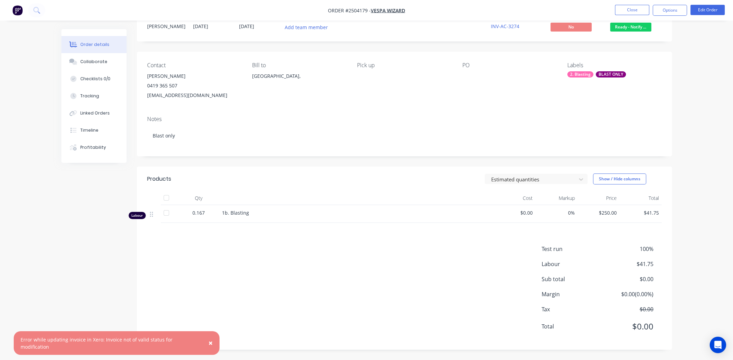
click at [356, 255] on div "Test run 100% Labour $41.75 Sub total $0.00 Margin $0.00 ( 0.00 %) Tax $0.00 To…" at bounding box center [404, 292] width 515 height 95
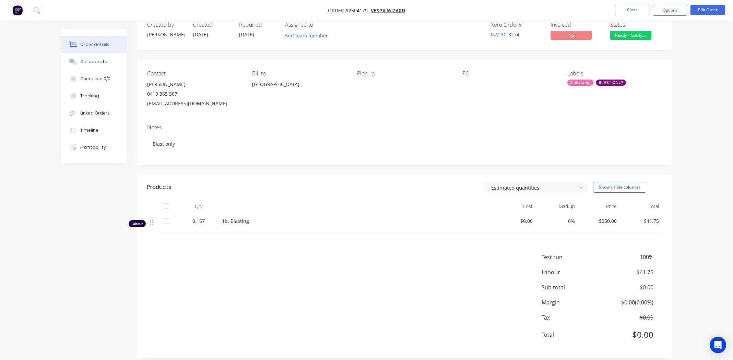
scroll to position [0, 0]
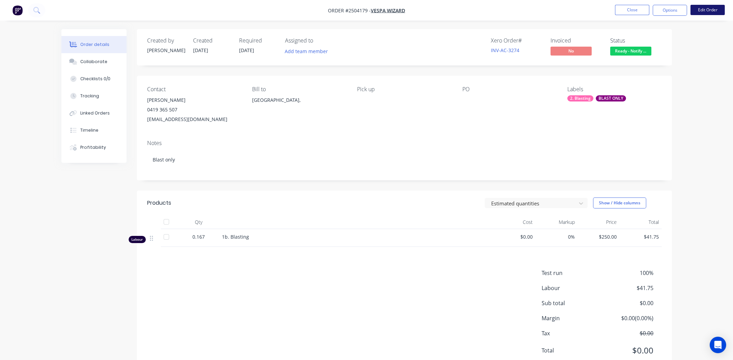
click at [709, 11] on button "Edit Order" at bounding box center [708, 10] width 34 height 10
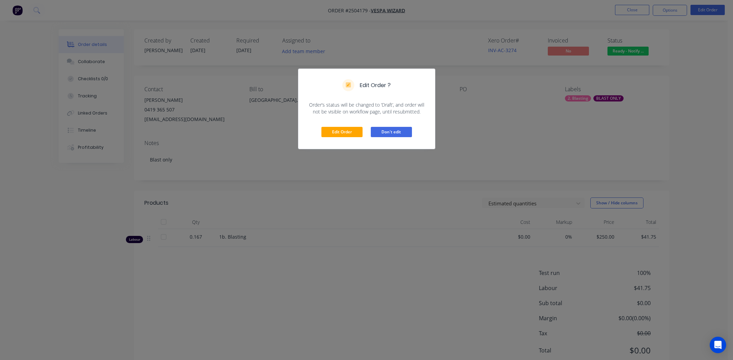
click at [396, 131] on button "Don't edit" at bounding box center [391, 132] width 41 height 10
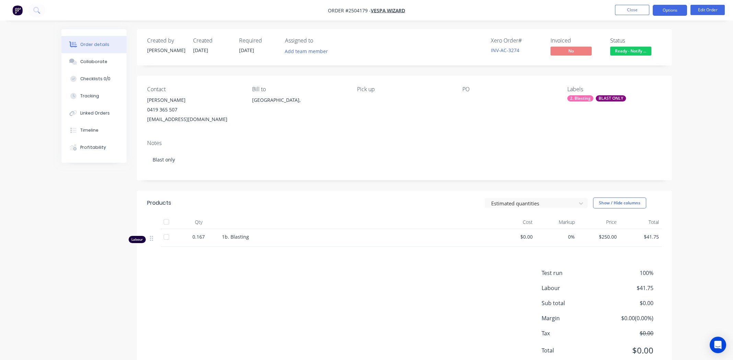
click at [666, 11] on button "Options" at bounding box center [670, 10] width 34 height 11
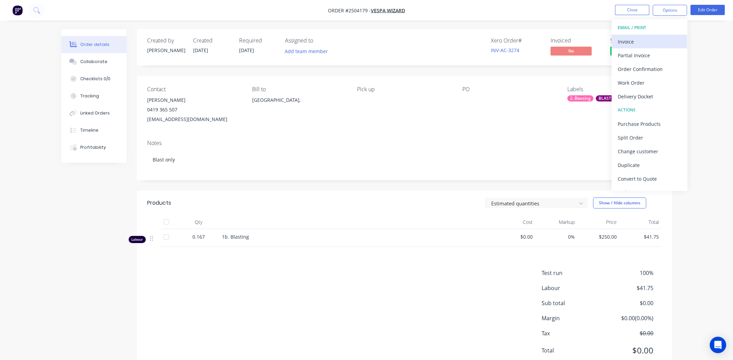
click at [629, 43] on div "Invoice" at bounding box center [649, 42] width 63 height 10
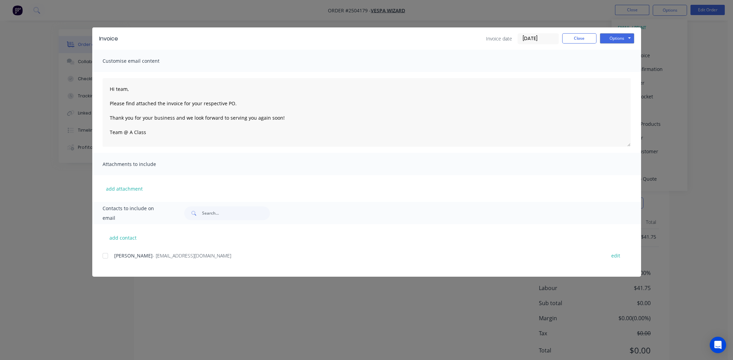
click at [106, 255] on div at bounding box center [105, 256] width 14 height 14
click at [209, 212] on input "text" at bounding box center [236, 214] width 68 height 14
click at [365, 168] on div "Attachments to include" at bounding box center [366, 164] width 549 height 22
click at [626, 37] on button "Options" at bounding box center [617, 38] width 34 height 10
click at [614, 73] on button "Email" at bounding box center [622, 73] width 44 height 11
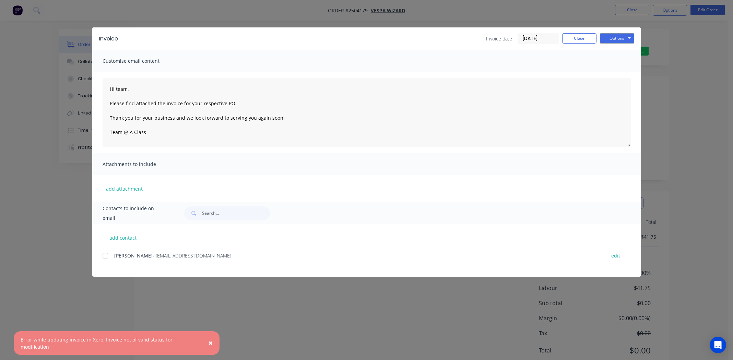
drag, startPoint x: 200, startPoint y: 346, endPoint x: 95, endPoint y: 345, distance: 104.6
click at [95, 345] on div "× Error while updating invoice in Xero: Invoice not of valid status for modific…" at bounding box center [117, 343] width 206 height 24
click at [209, 345] on span "×" at bounding box center [211, 343] width 4 height 10
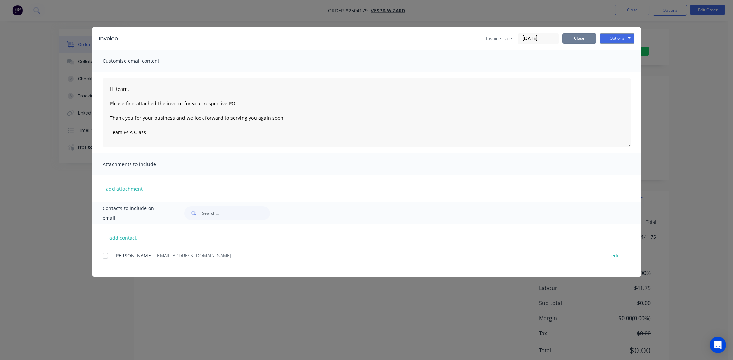
click at [579, 39] on button "Close" at bounding box center [579, 38] width 34 height 10
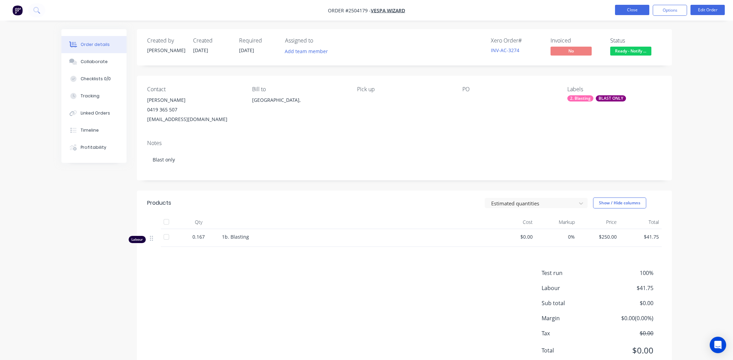
click at [624, 11] on button "Close" at bounding box center [632, 10] width 34 height 10
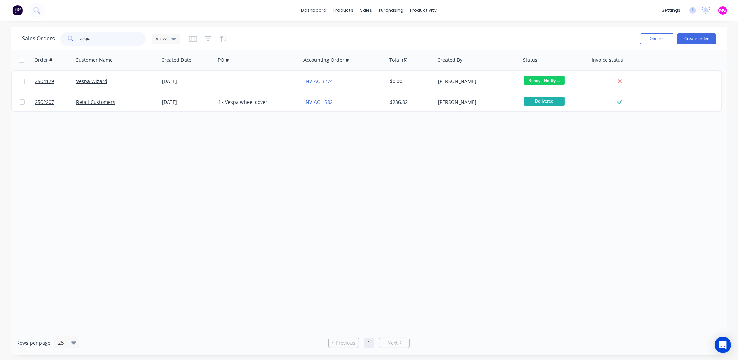
click at [112, 34] on input "vespa" at bounding box center [113, 39] width 67 height 14
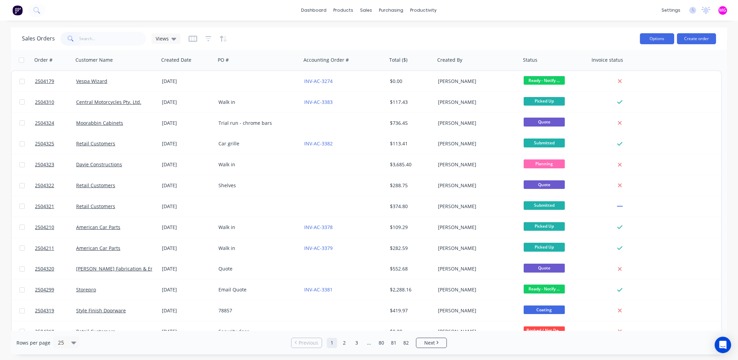
click at [656, 35] on button "Options" at bounding box center [657, 38] width 34 height 11
click at [126, 39] on input "text" at bounding box center [113, 39] width 67 height 14
click at [690, 38] on button "Create order" at bounding box center [696, 38] width 39 height 11
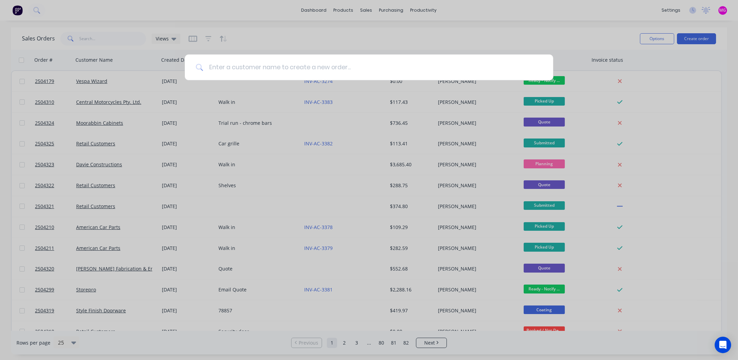
click at [228, 67] on input at bounding box center [372, 68] width 339 height 26
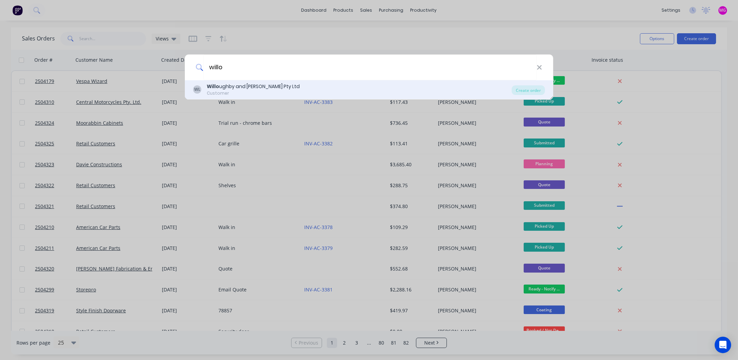
type input "willo"
click at [221, 84] on div "Willo ughby and Fahy Pty Ltd" at bounding box center [253, 86] width 93 height 7
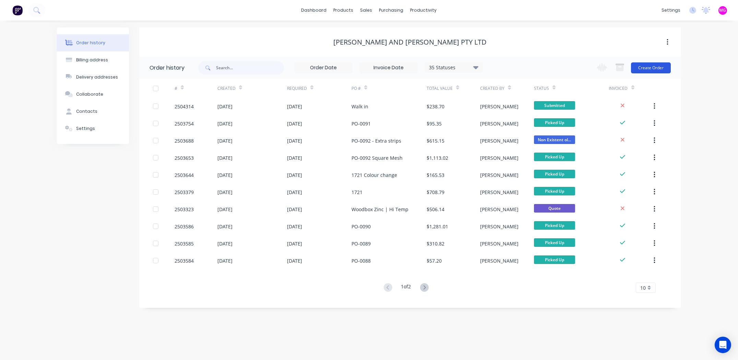
click at [650, 66] on button "Create Order" at bounding box center [651, 67] width 40 height 11
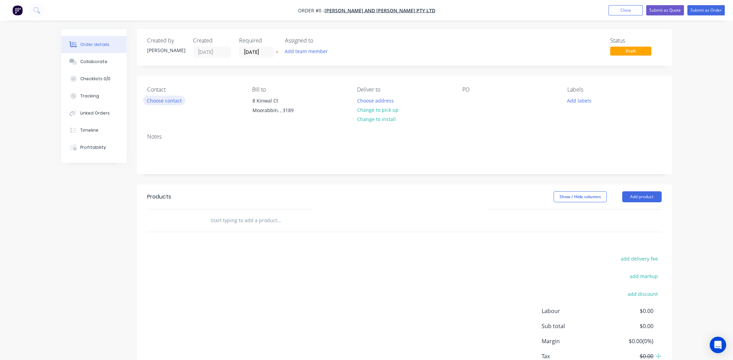
click at [169, 98] on button "Choose contact" at bounding box center [164, 100] width 42 height 9
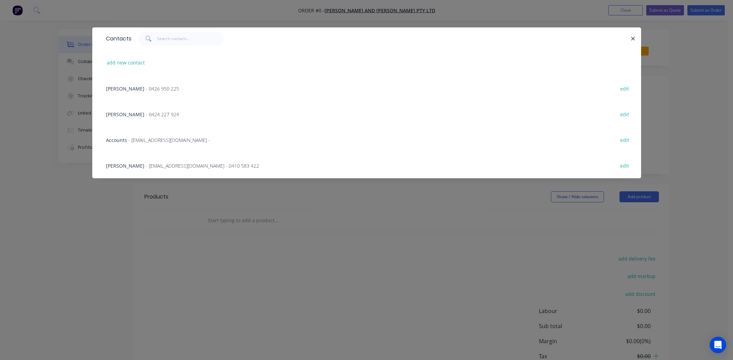
click at [118, 164] on span "[PERSON_NAME]" at bounding box center [125, 166] width 38 height 7
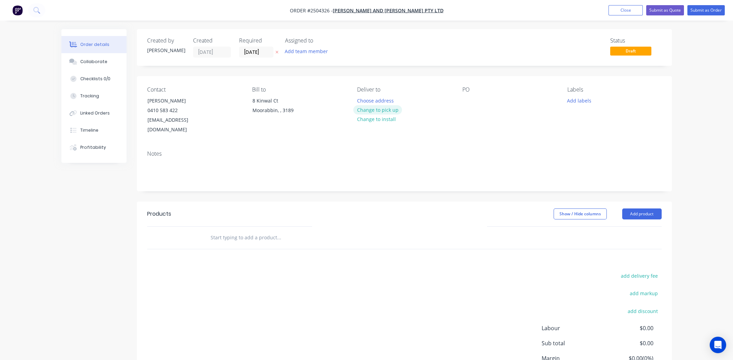
click at [387, 109] on button "Change to pick up" at bounding box center [377, 109] width 49 height 9
click at [467, 102] on div at bounding box center [467, 101] width 11 height 10
click at [92, 56] on button "Collaborate" at bounding box center [93, 61] width 65 height 17
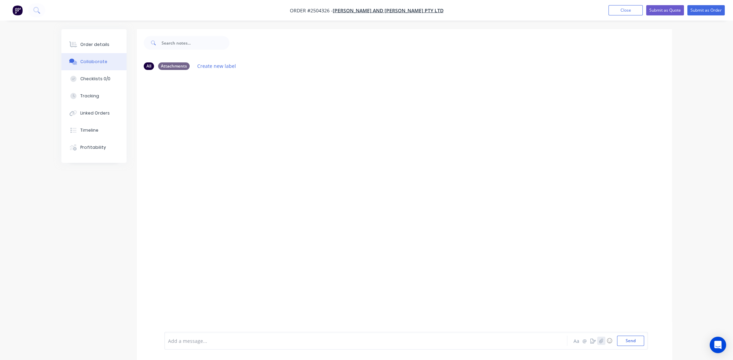
click at [601, 341] on icon "button" at bounding box center [601, 341] width 4 height 4
click at [630, 338] on button "Send" at bounding box center [630, 341] width 27 height 10
click at [100, 44] on div "Order details" at bounding box center [94, 45] width 29 height 6
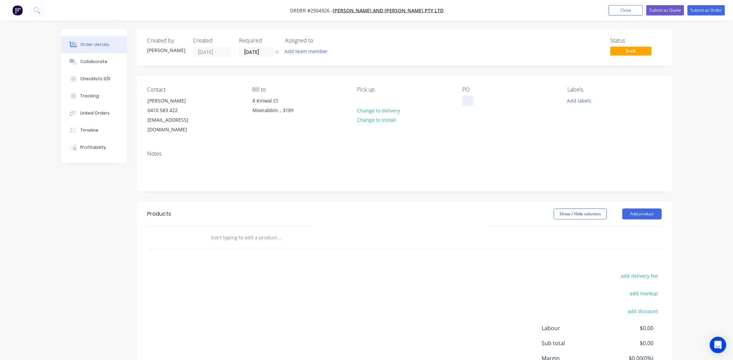
drag, startPoint x: 457, startPoint y: 101, endPoint x: 467, endPoint y: 100, distance: 10.0
paste div
click at [476, 107] on div "PO-0101" at bounding box center [477, 104] width 30 height 17
click at [587, 100] on button "Add labels" at bounding box center [580, 100] width 32 height 9
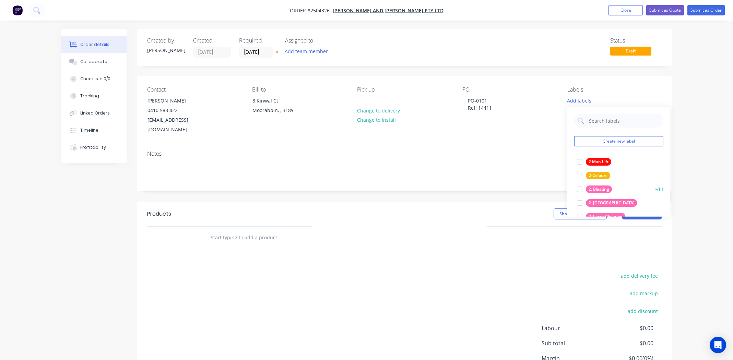
click at [578, 187] on div at bounding box center [580, 189] width 14 height 14
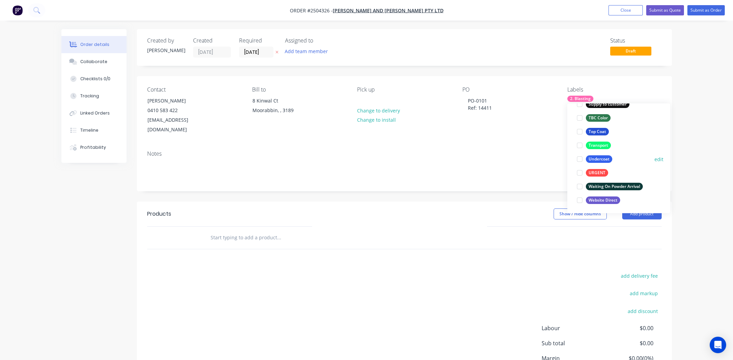
scroll to position [548, 0]
click at [581, 130] on div at bounding box center [580, 132] width 14 height 14
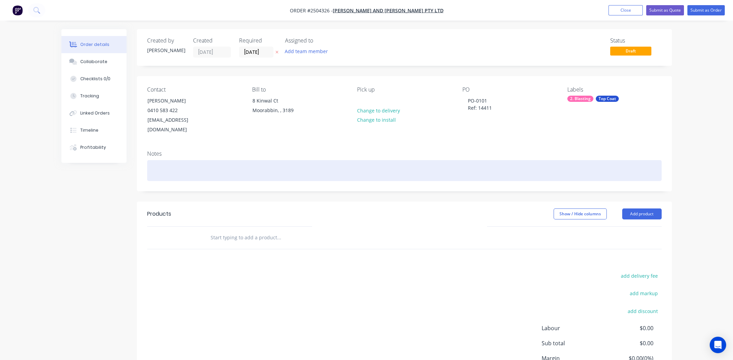
paste div
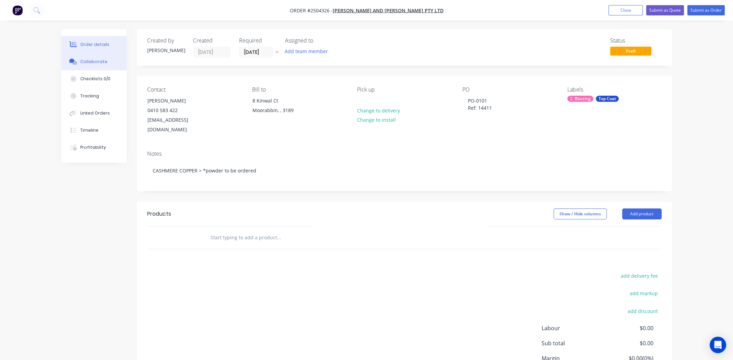
click at [90, 61] on div "Collaborate" at bounding box center [93, 62] width 27 height 6
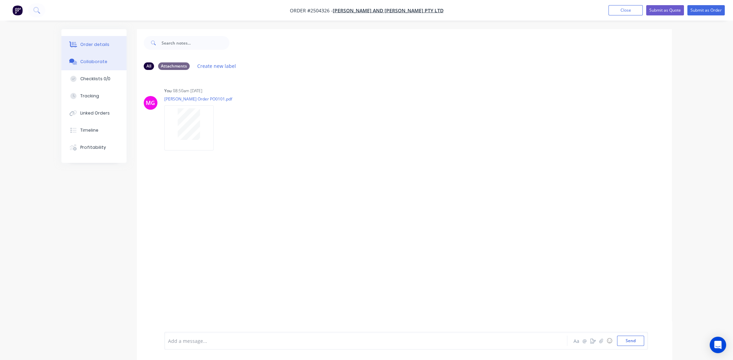
click at [91, 47] on div "Order details" at bounding box center [94, 45] width 29 height 6
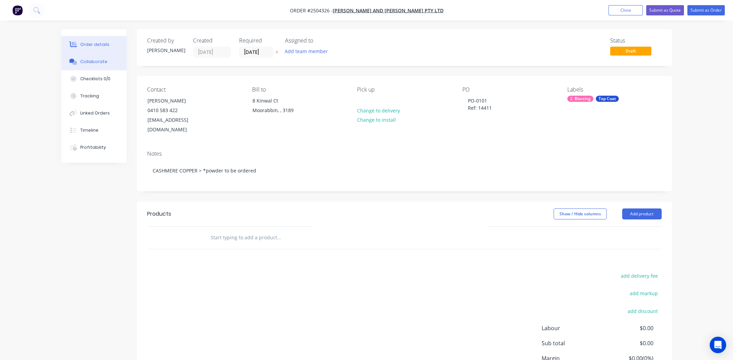
click at [91, 59] on div "Collaborate" at bounding box center [93, 62] width 27 height 6
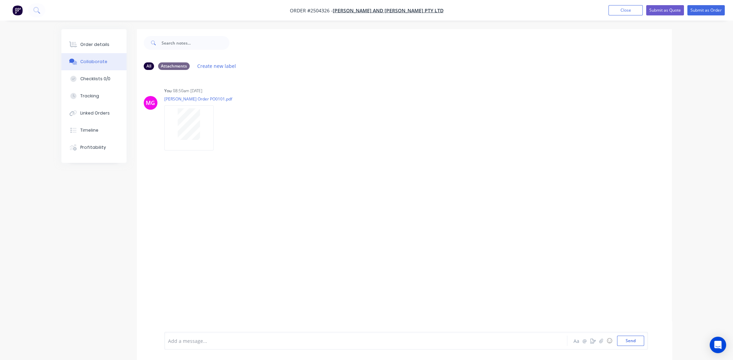
click at [217, 339] on div at bounding box center [346, 341] width 357 height 7
click at [338, 174] on button "button" at bounding box center [337, 175] width 3 height 10
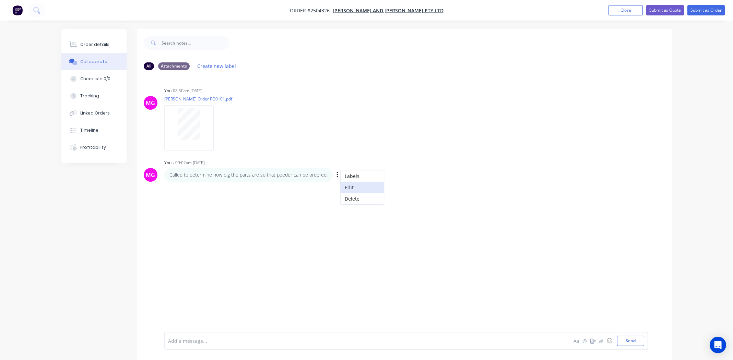
click at [352, 186] on button "Edit" at bounding box center [362, 187] width 43 height 11
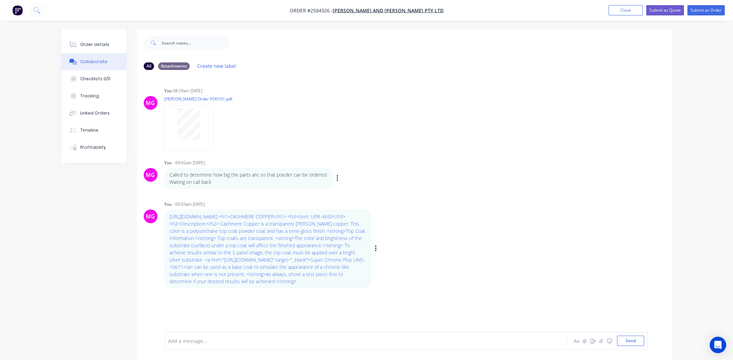
scroll to position [10, 0]
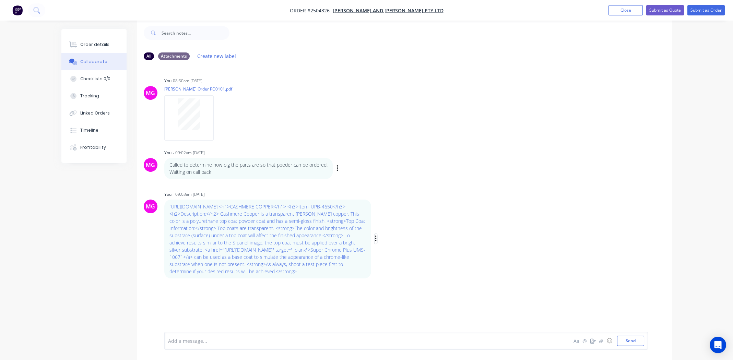
click at [375, 242] on icon "button" at bounding box center [375, 239] width 1 height 6
click at [388, 257] on button "Edit" at bounding box center [400, 251] width 43 height 11
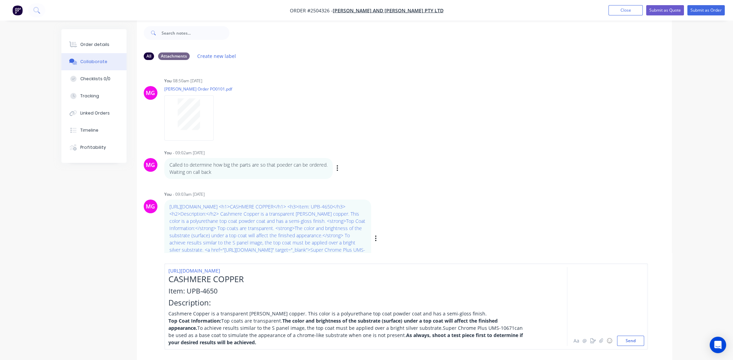
click at [360, 273] on div "https://www.prismaticpowders.com/shop/powder-coating-colors/UPB-4650/cashmere-c…" at bounding box center [346, 271] width 357 height 7
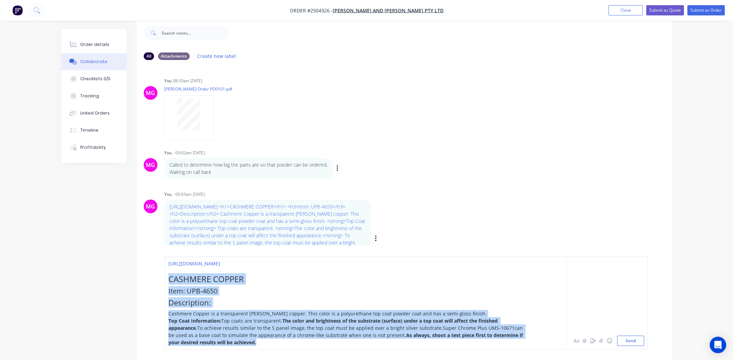
drag, startPoint x: 246, startPoint y: 344, endPoint x: 167, endPoint y: 281, distance: 100.9
click at [167, 281] on div "https://www.prismaticpowders.com/shop/powder-coating-colors/UPB-4650/cashmere-c…" at bounding box center [406, 303] width 484 height 93
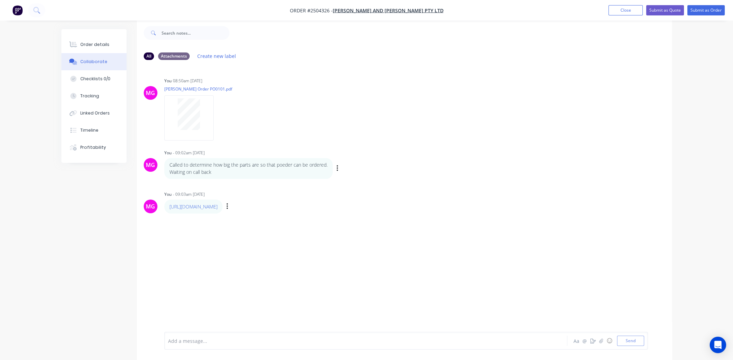
click at [492, 223] on div "MG You 08:50am 07/10/25 Willoughby Order PO0101.pdf Labels Download Delete MG Y…" at bounding box center [404, 194] width 535 height 257
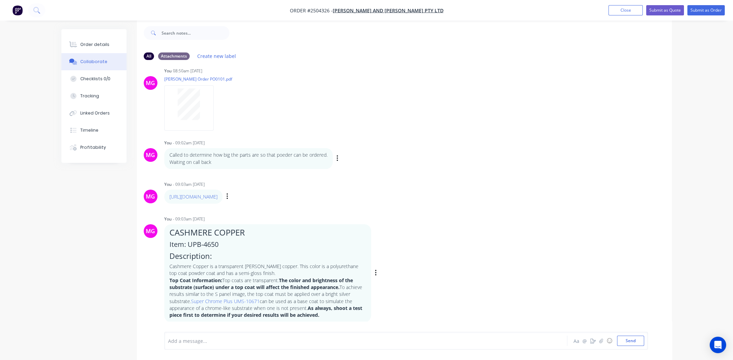
scroll to position [17, 0]
click at [101, 40] on button "Order details" at bounding box center [93, 44] width 65 height 17
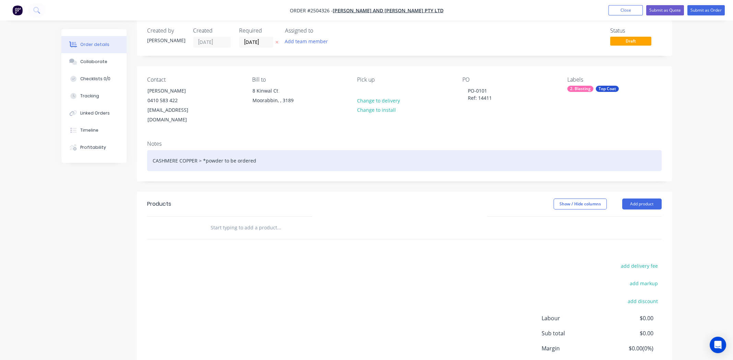
click at [267, 152] on div "CASHMERE COPPER > *powder to be ordered" at bounding box center [404, 160] width 515 height 21
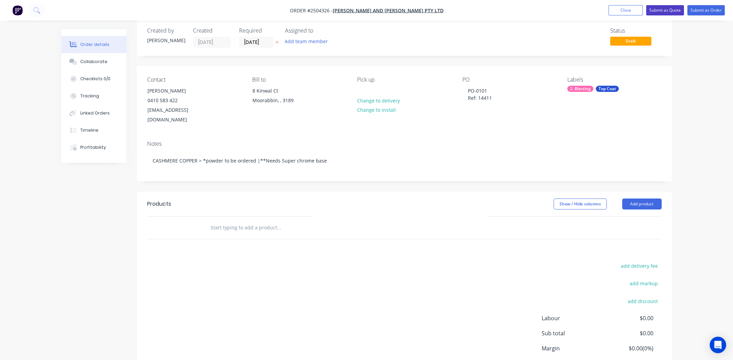
click at [668, 8] on button "Submit as Quote" at bounding box center [665, 10] width 38 height 10
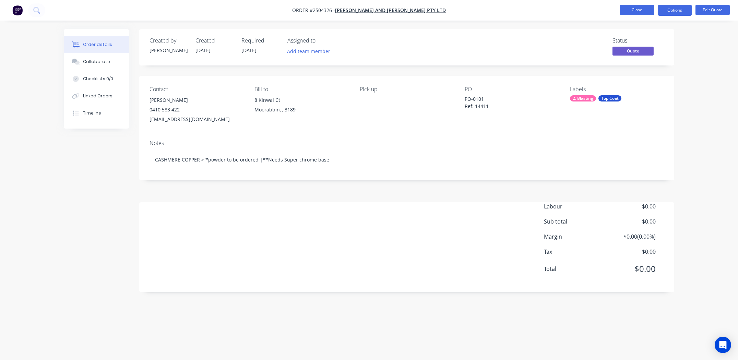
click at [625, 7] on button "Close" at bounding box center [637, 10] width 34 height 10
